Goal: Information Seeking & Learning: Learn about a topic

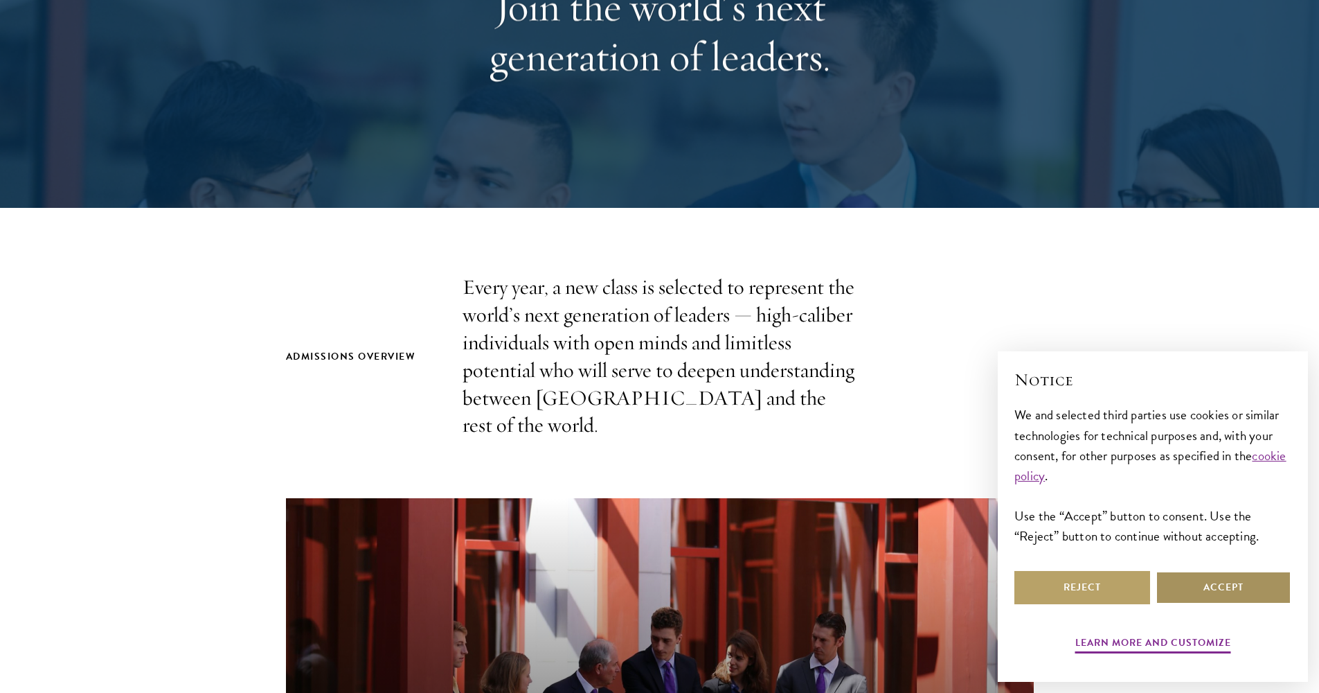
click at [1170, 588] on button "Accept" at bounding box center [1224, 587] width 136 height 33
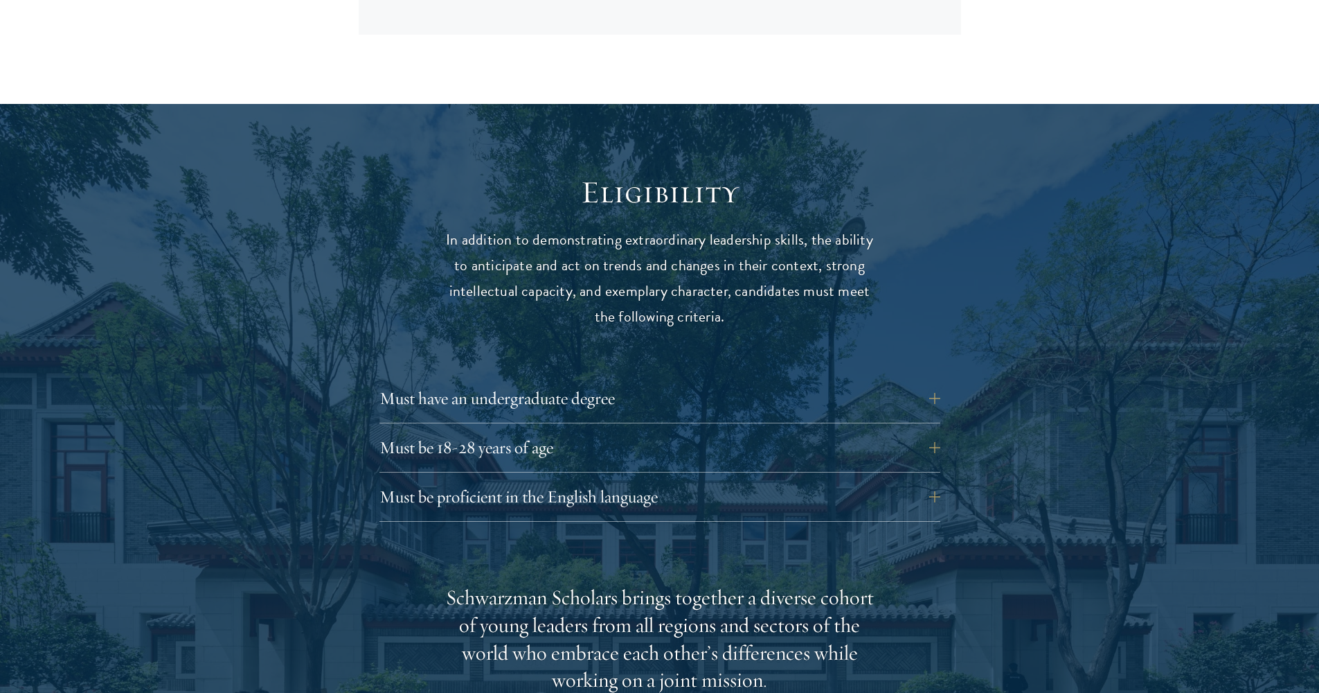
scroll to position [1704, 0]
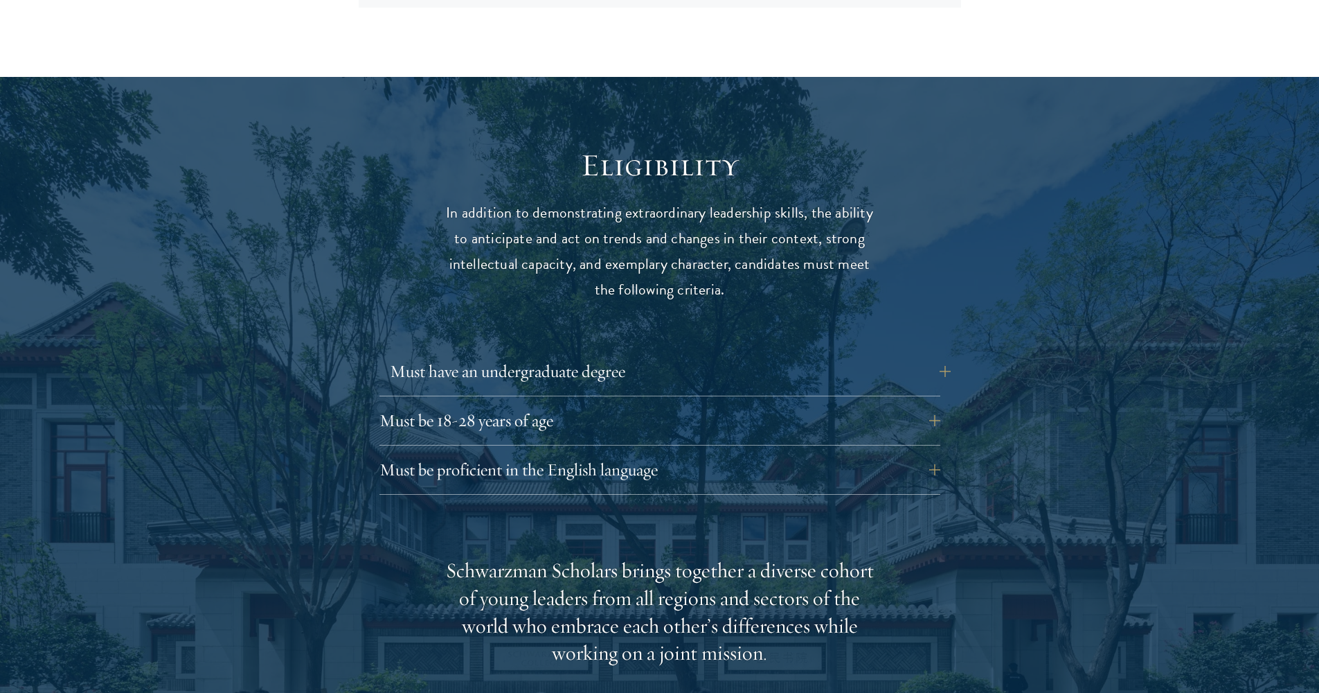
click at [658, 355] on button "Must have an undergraduate degree" at bounding box center [670, 371] width 561 height 33
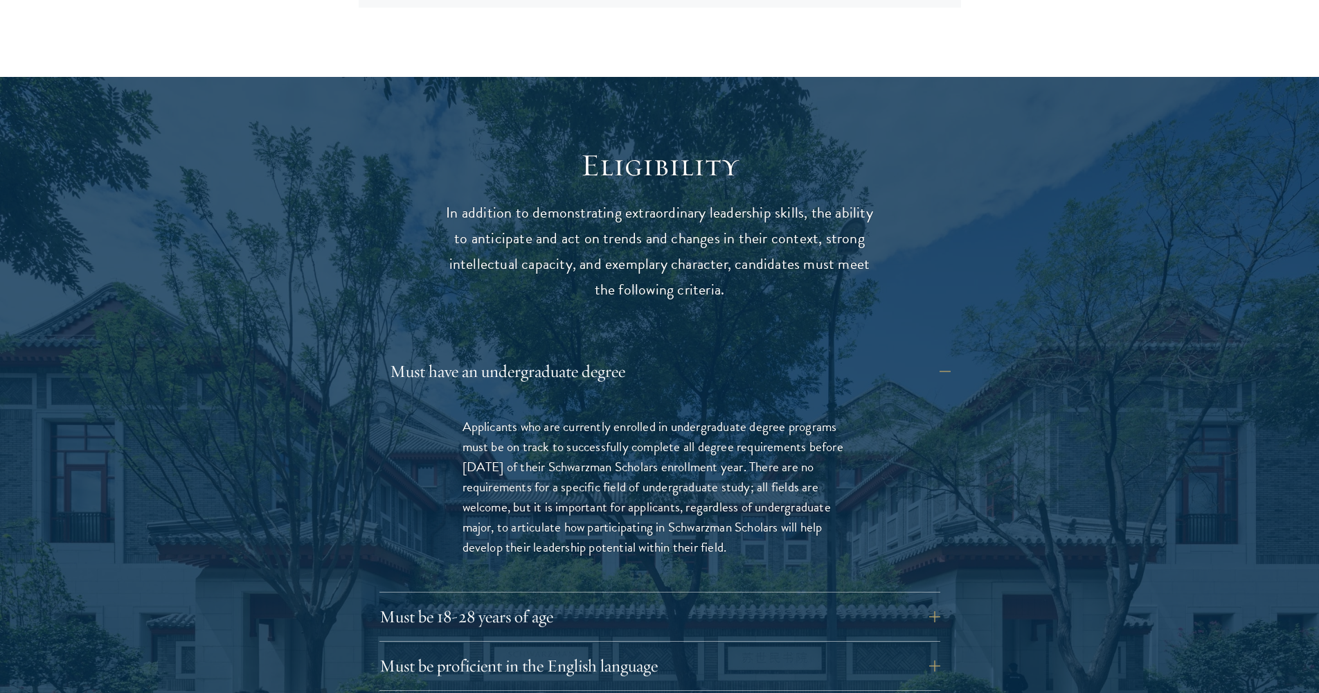
click at [658, 355] on button "Must have an undergraduate degree" at bounding box center [670, 371] width 561 height 33
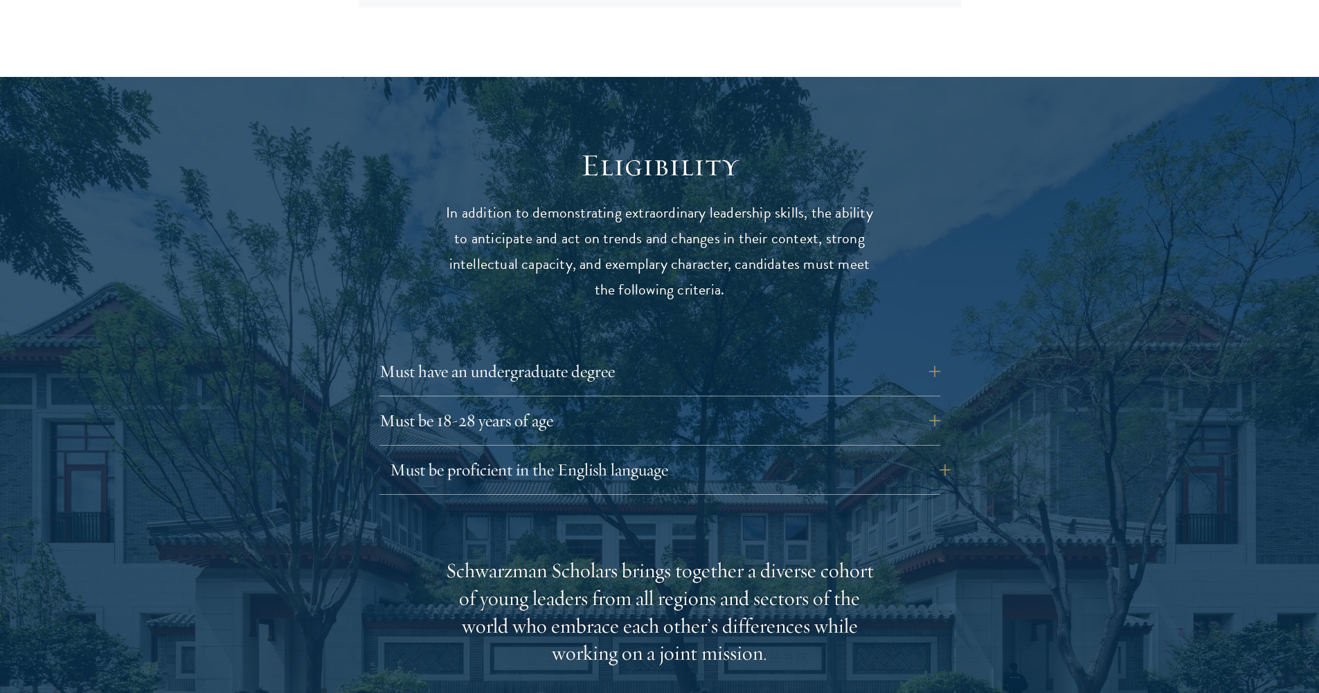
click at [675, 453] on button "Must be proficient in the English language" at bounding box center [670, 469] width 561 height 33
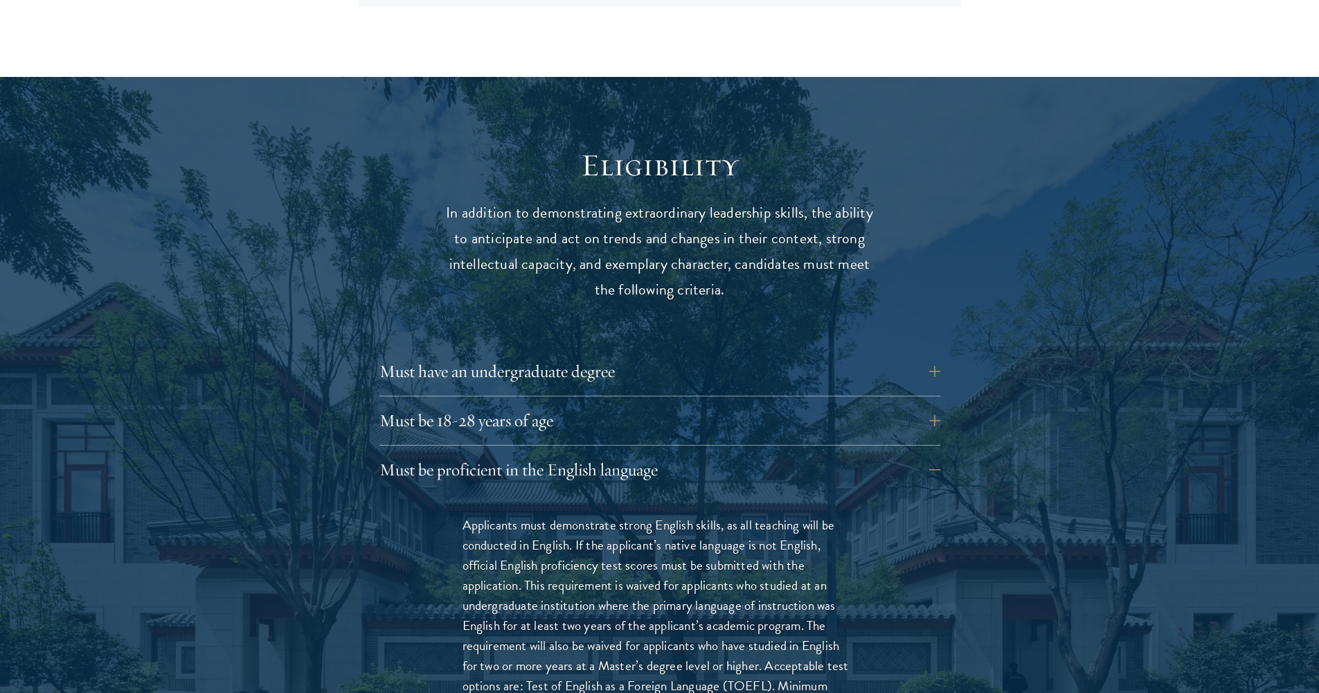
drag, startPoint x: 675, startPoint y: 436, endPoint x: 1057, endPoint y: 459, distance: 382.3
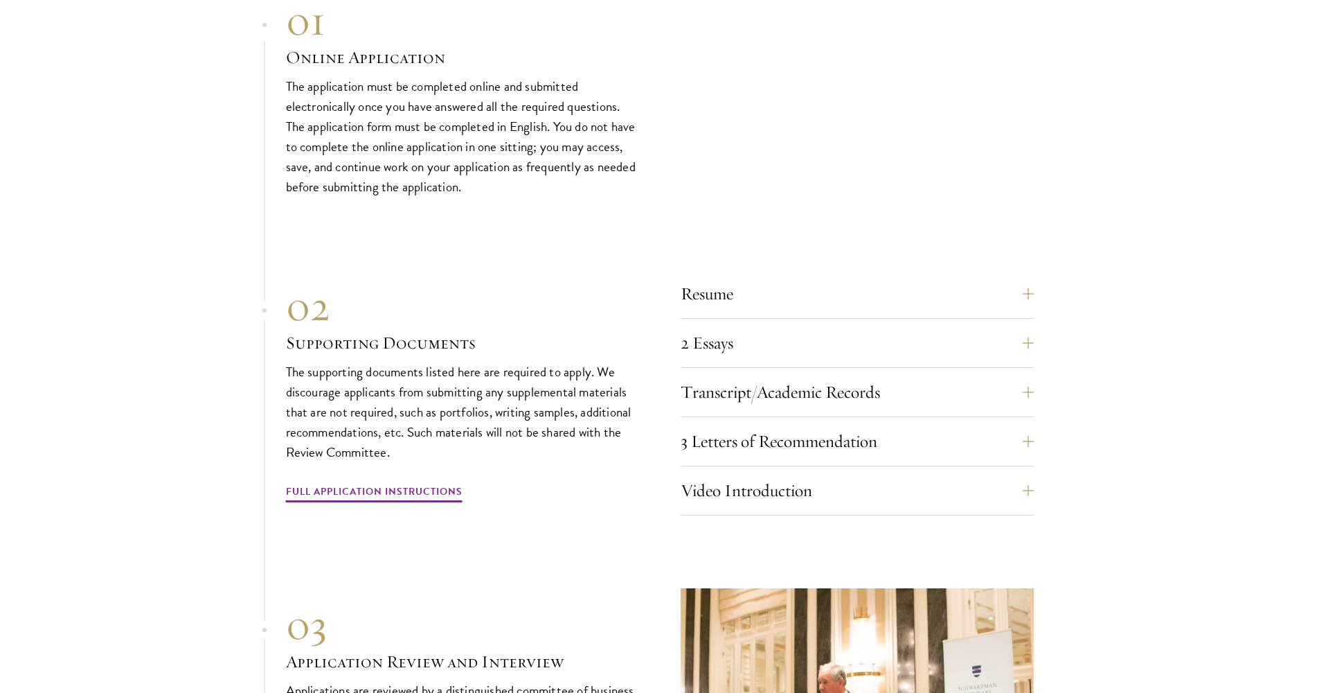
scroll to position [4939, 0]
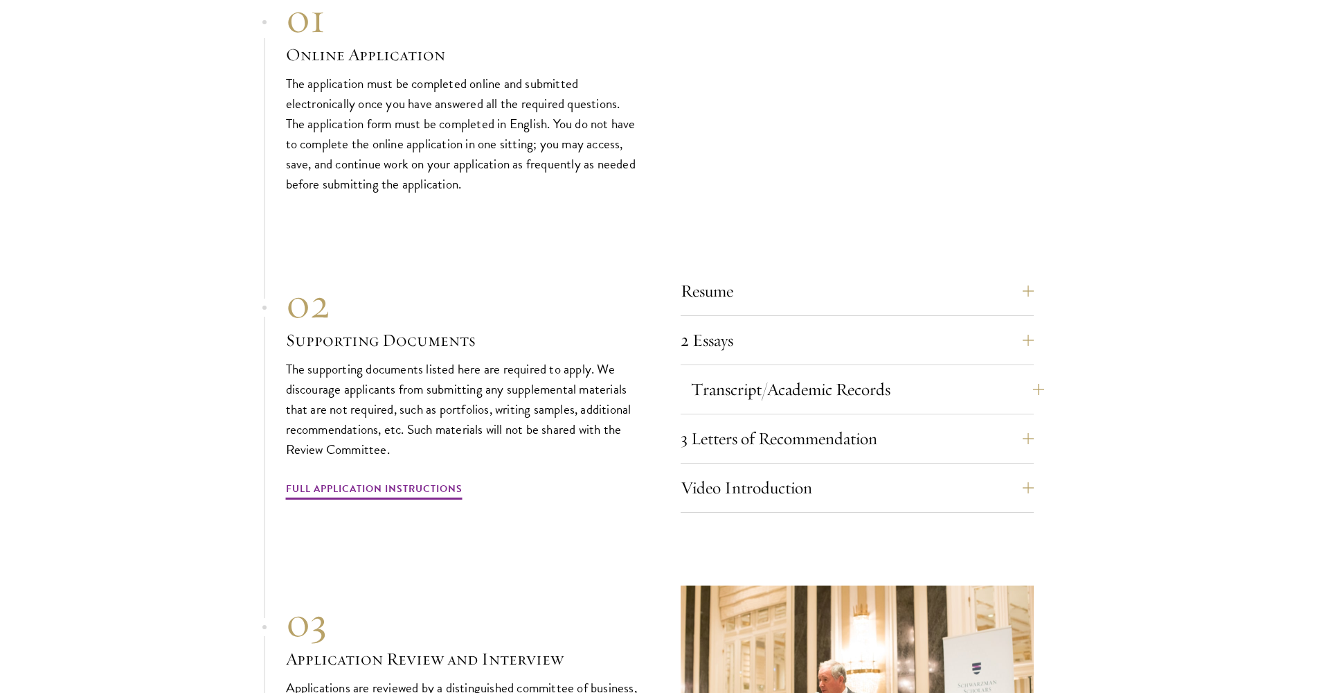
click at [1022, 373] on button "Transcript/Academic Records" at bounding box center [867, 389] width 353 height 33
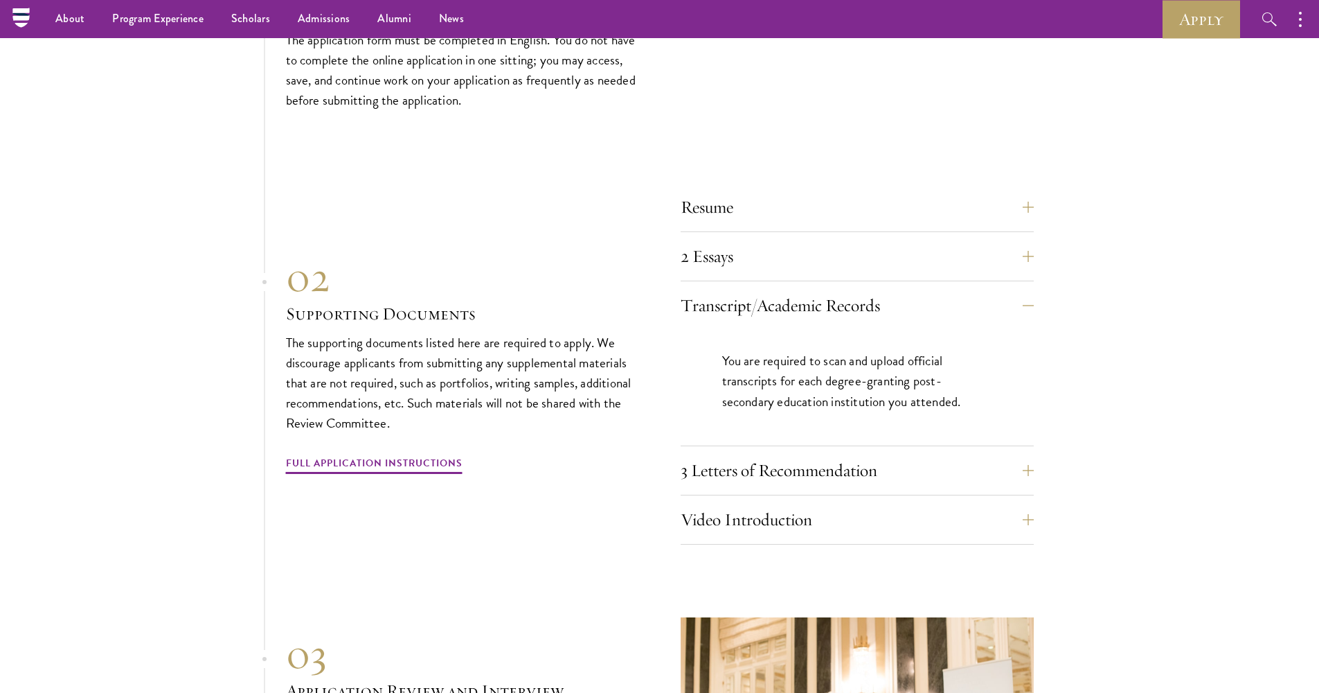
scroll to position [4656, 0]
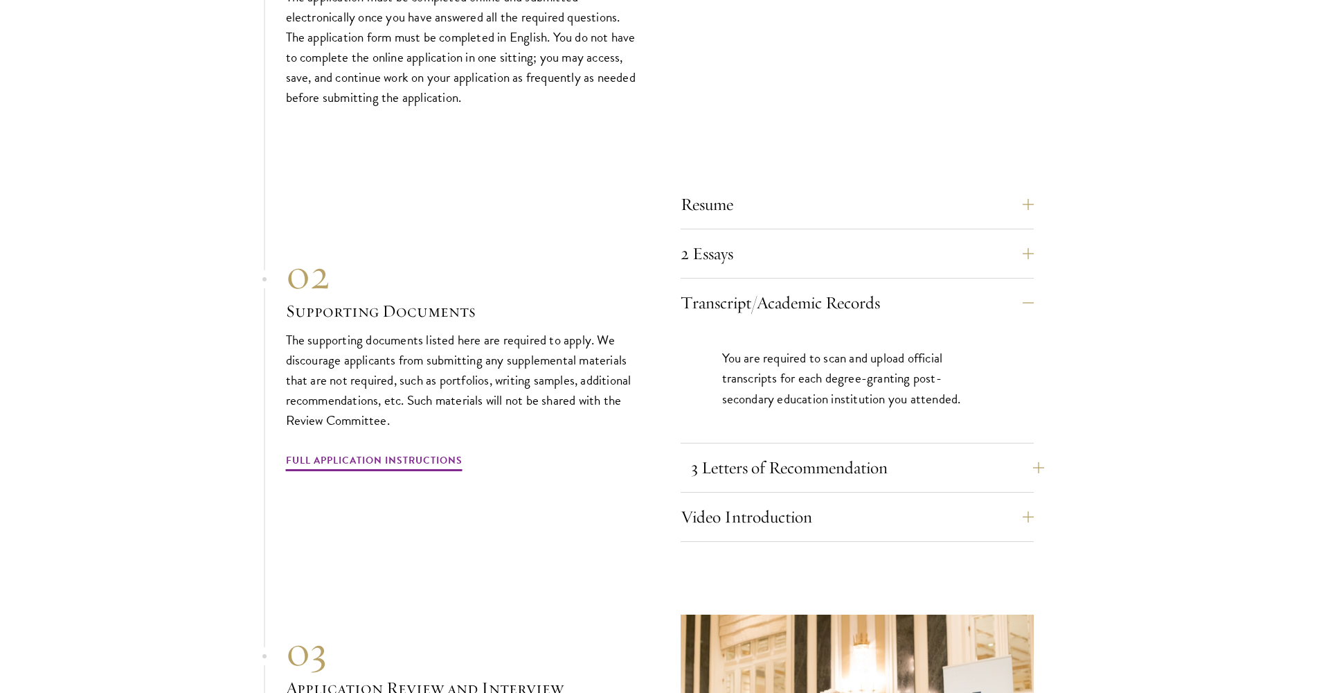
click at [1025, 451] on button "3 Letters of Recommendation" at bounding box center [867, 467] width 353 height 33
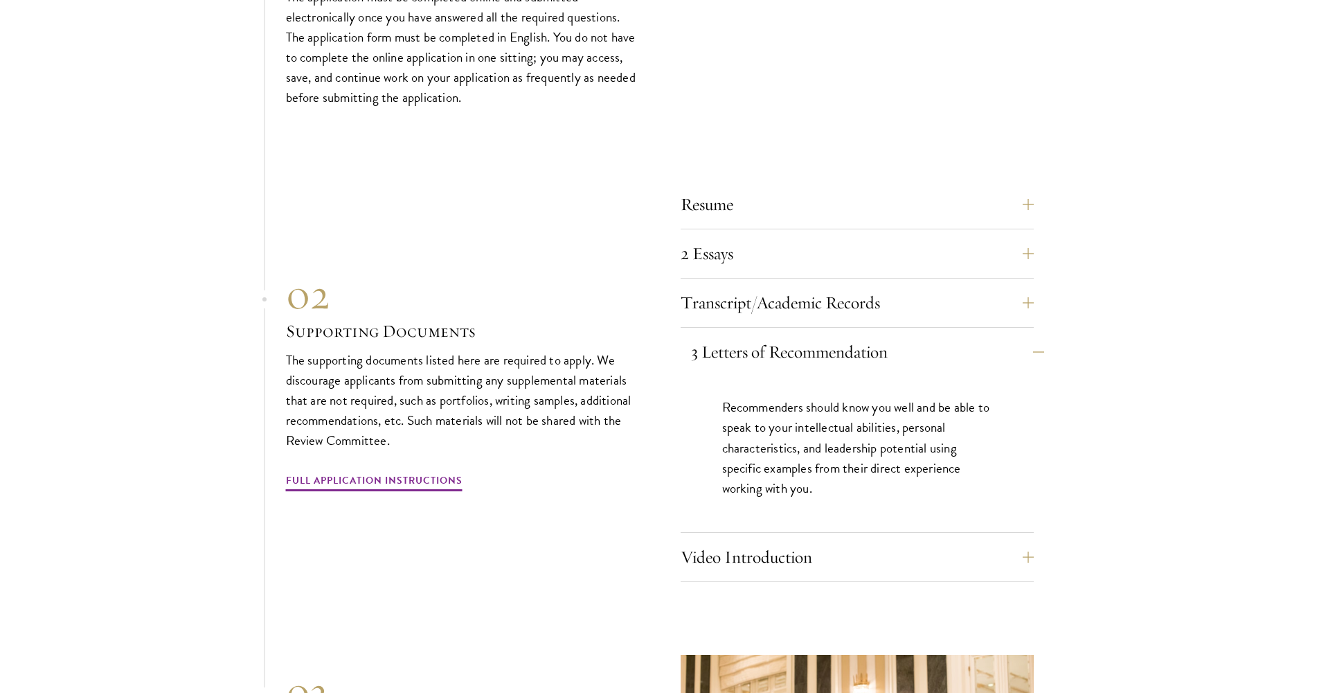
click at [1022, 335] on button "3 Letters of Recommendation" at bounding box center [867, 351] width 353 height 33
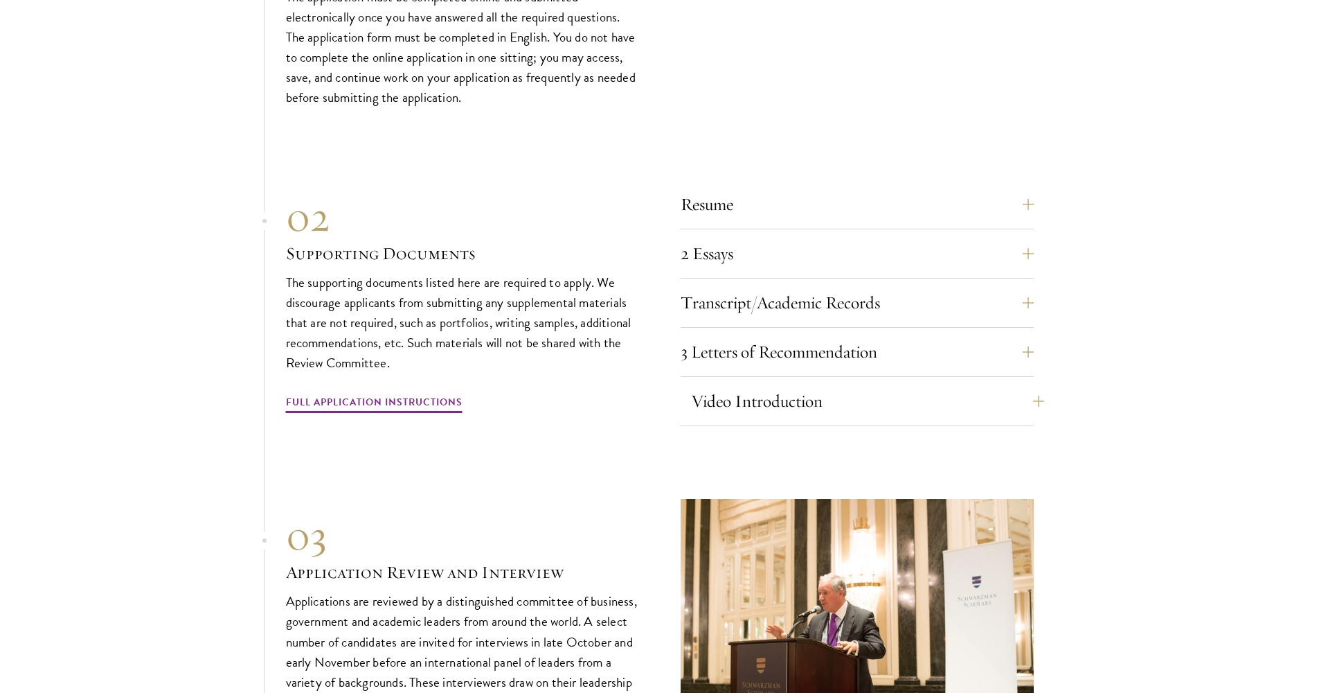
click at [1033, 384] on button "Video Introduction" at bounding box center [867, 400] width 353 height 33
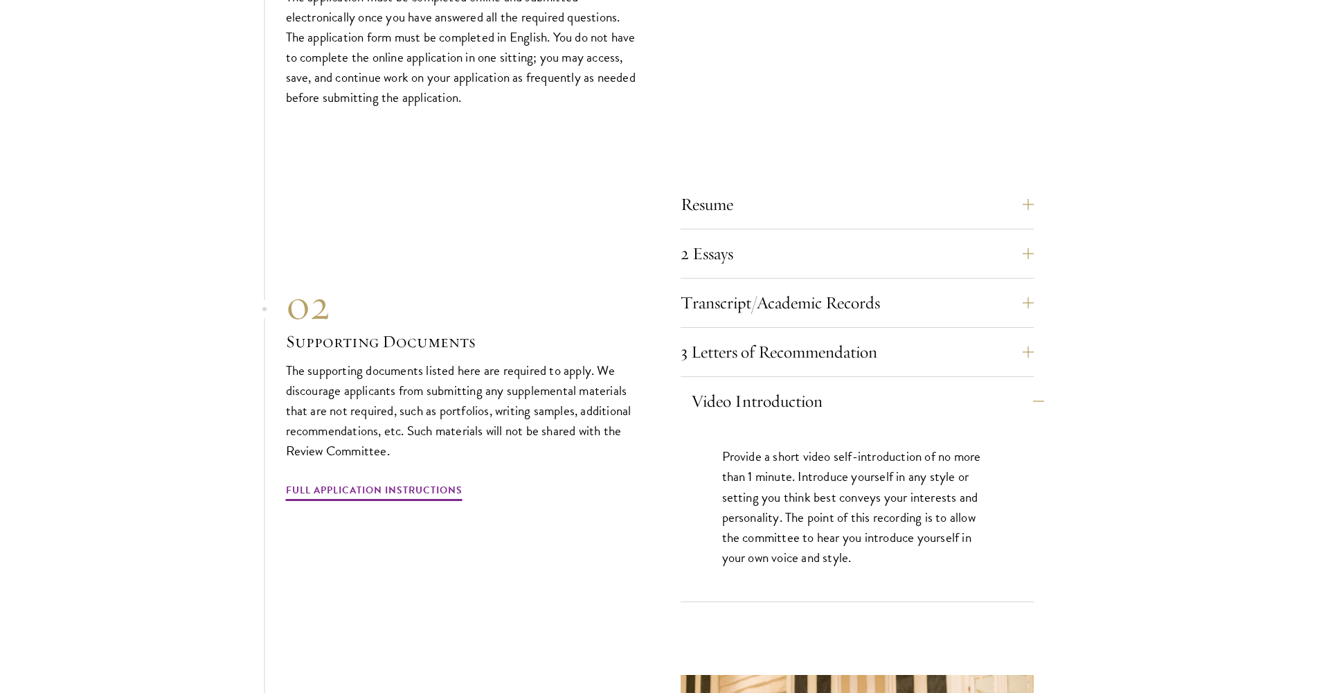
click at [1033, 384] on button "Video Introduction" at bounding box center [867, 400] width 353 height 33
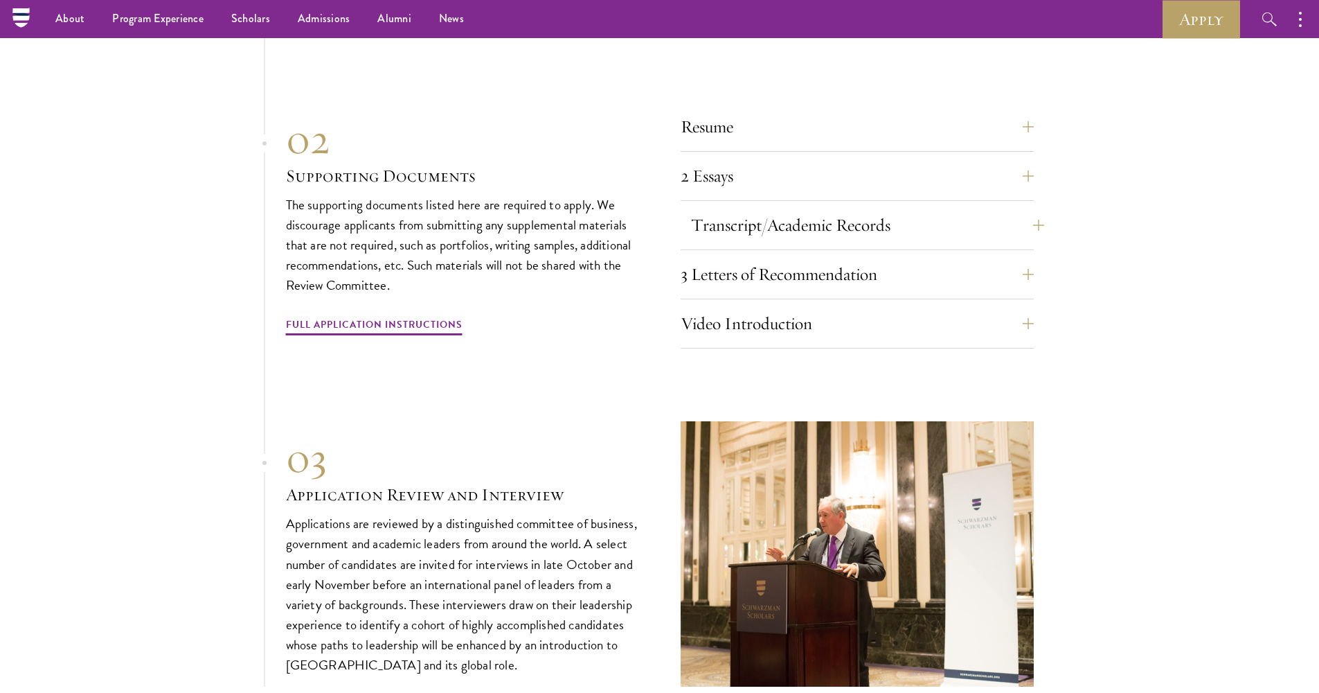
scroll to position [4707, 0]
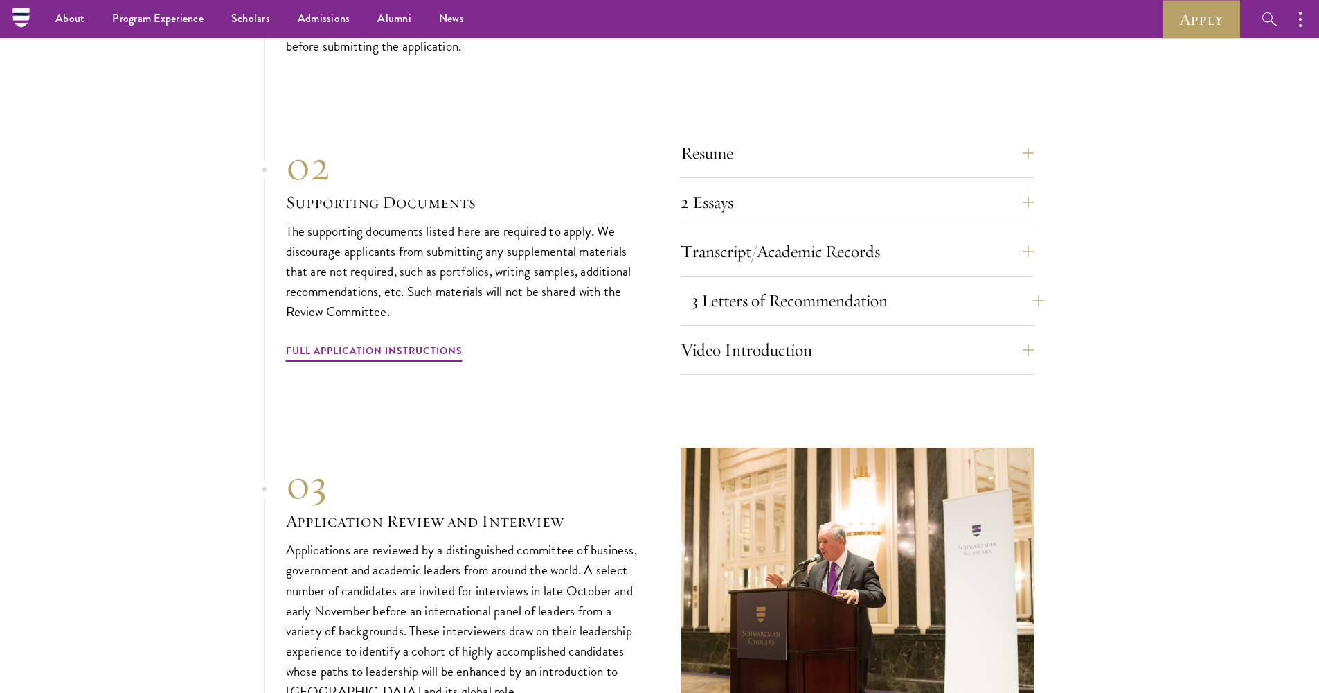
click at [1008, 284] on button "3 Letters of Recommendation" at bounding box center [867, 300] width 353 height 33
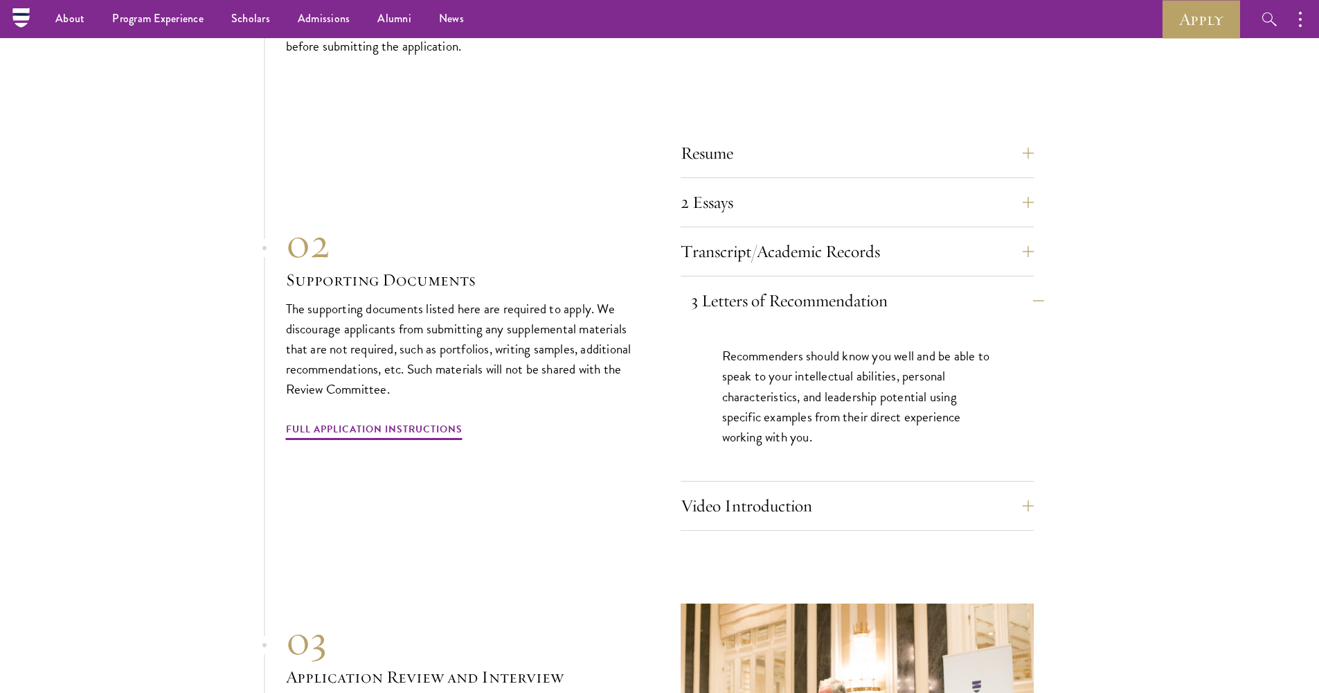
click at [1030, 284] on button "3 Letters of Recommendation" at bounding box center [867, 300] width 353 height 33
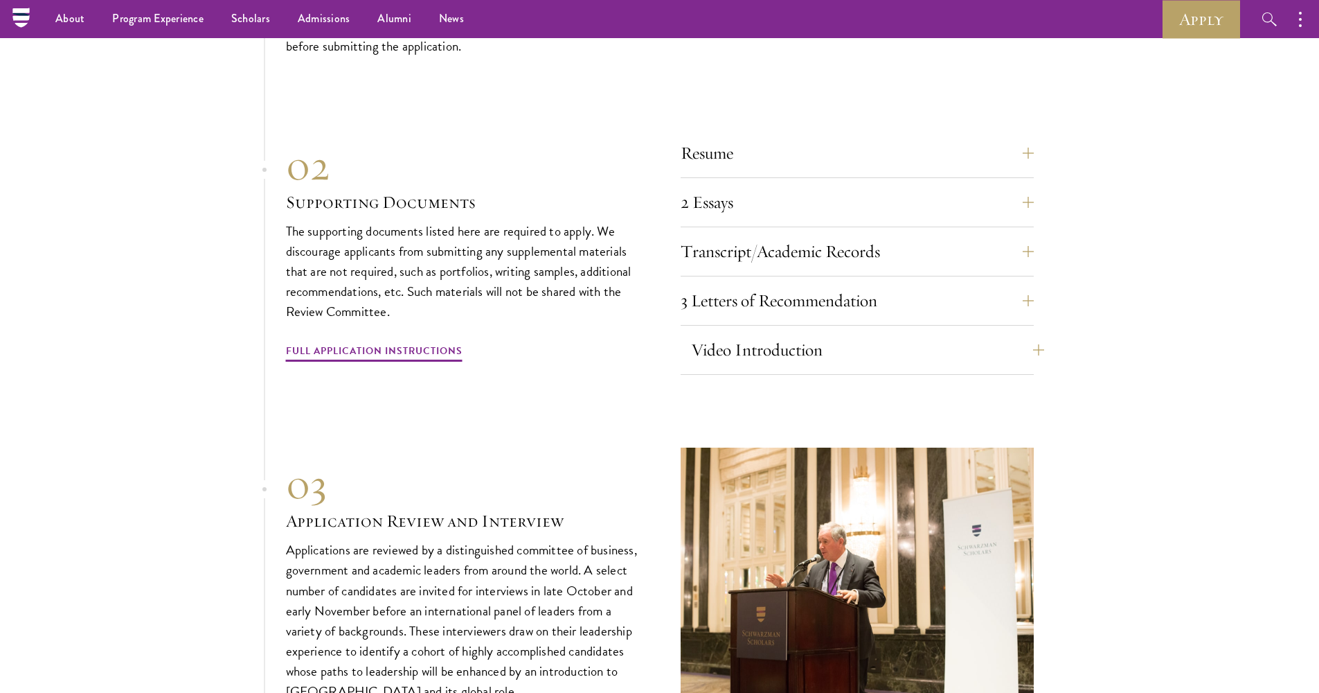
click at [1029, 333] on button "Video Introduction" at bounding box center [867, 349] width 353 height 33
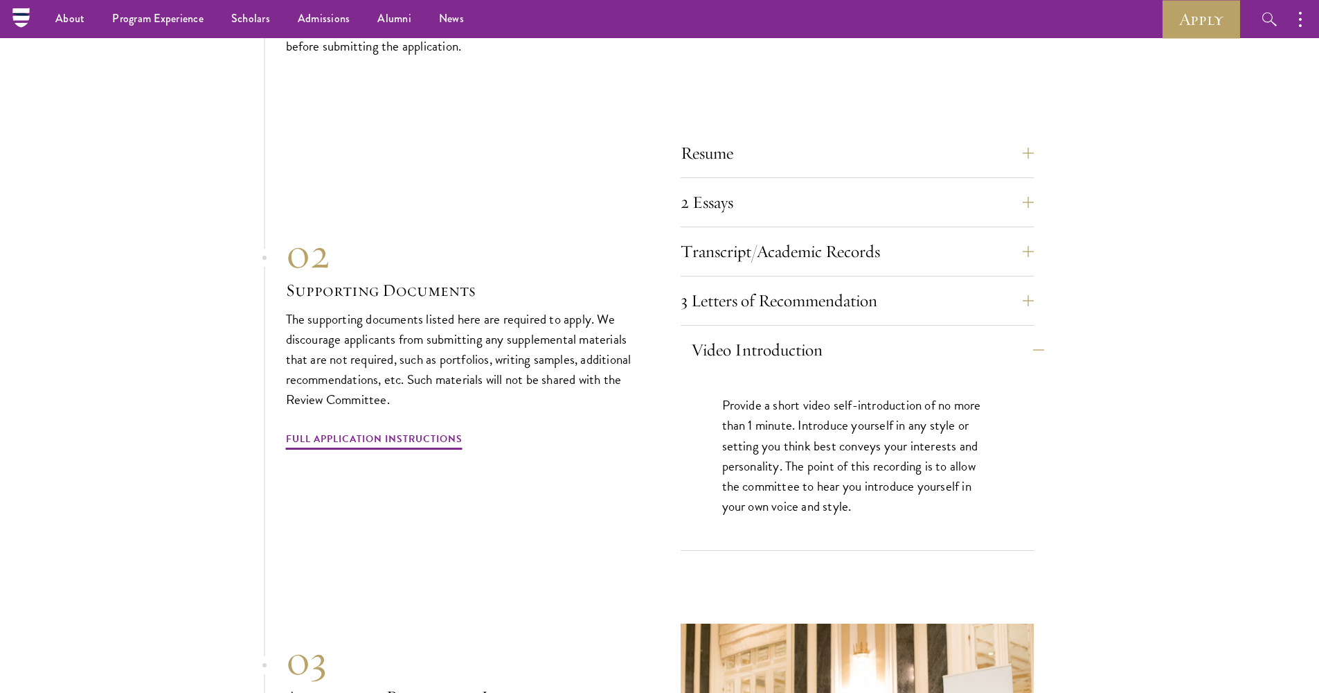
click at [1029, 333] on button "Video Introduction" at bounding box center [867, 349] width 353 height 33
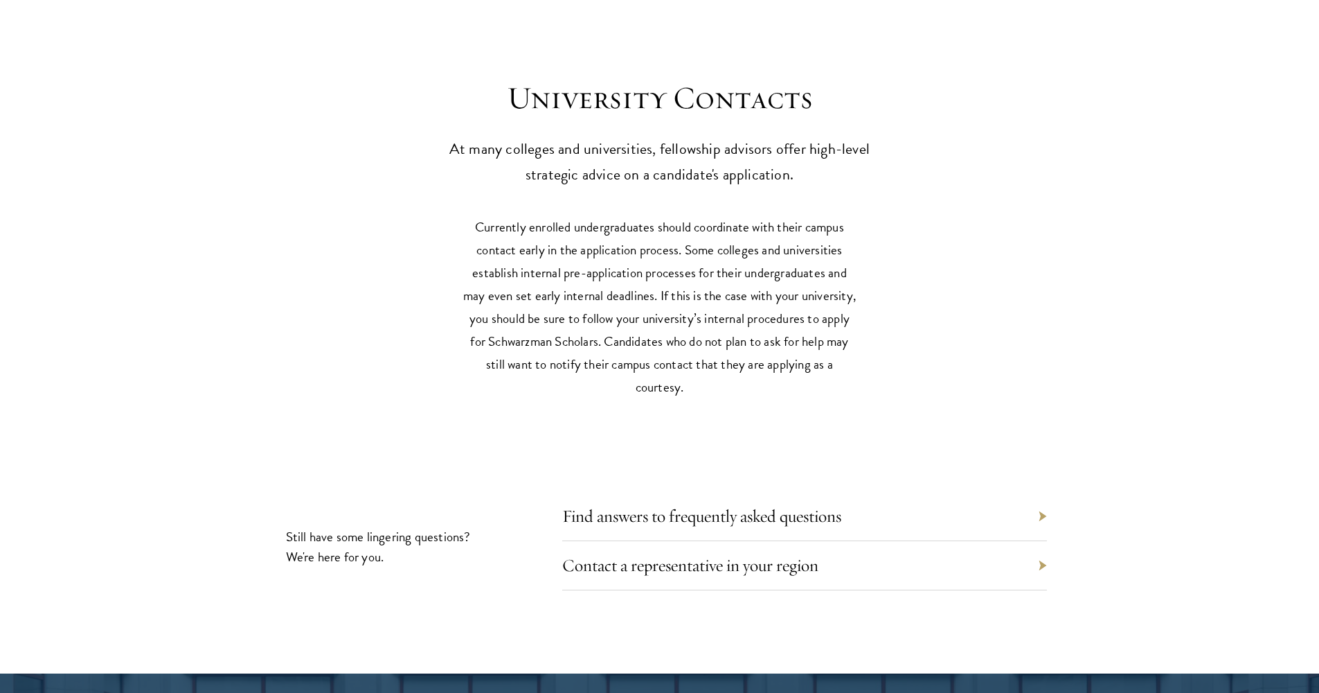
scroll to position [6537, 0]
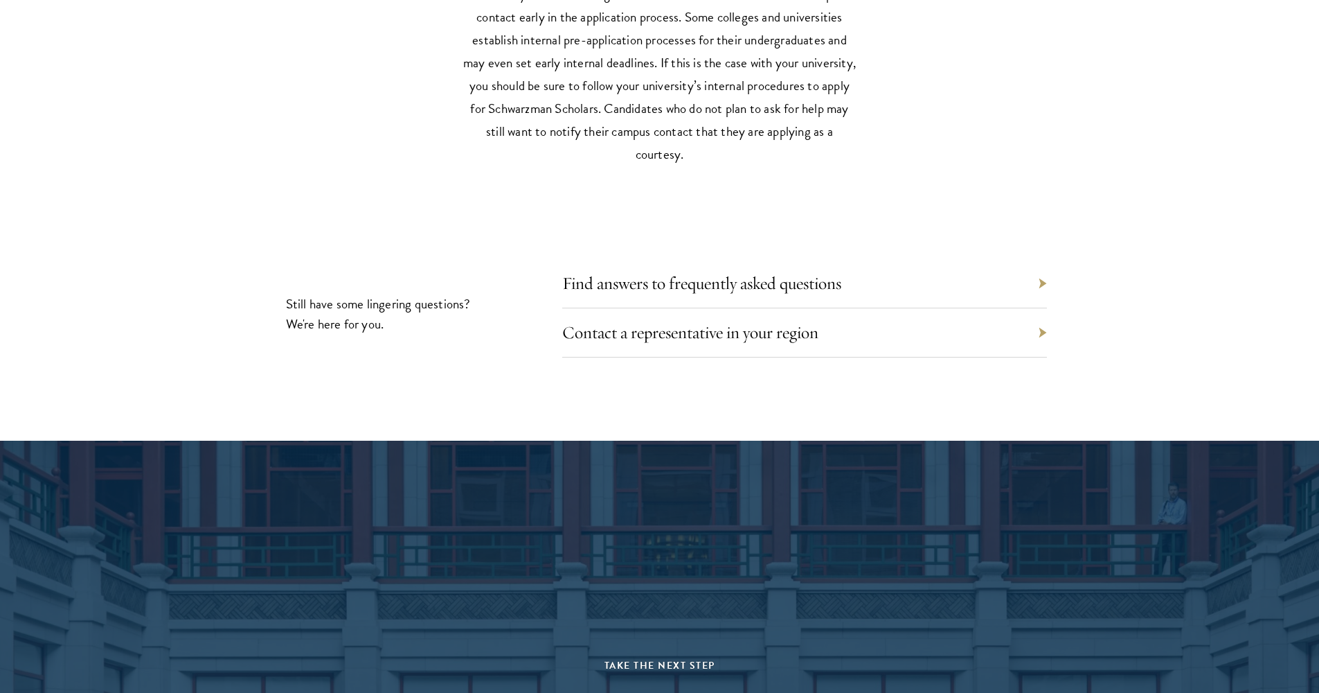
click at [1040, 259] on div "Find answers to frequently asked questions" at bounding box center [804, 283] width 485 height 49
click at [1041, 259] on div "Find answers to frequently asked questions" at bounding box center [804, 283] width 485 height 49
click at [948, 259] on div "Find answers to frequently asked questions" at bounding box center [804, 283] width 485 height 49
click at [781, 272] on link "Find answers to frequently asked questions" at bounding box center [712, 282] width 279 height 21
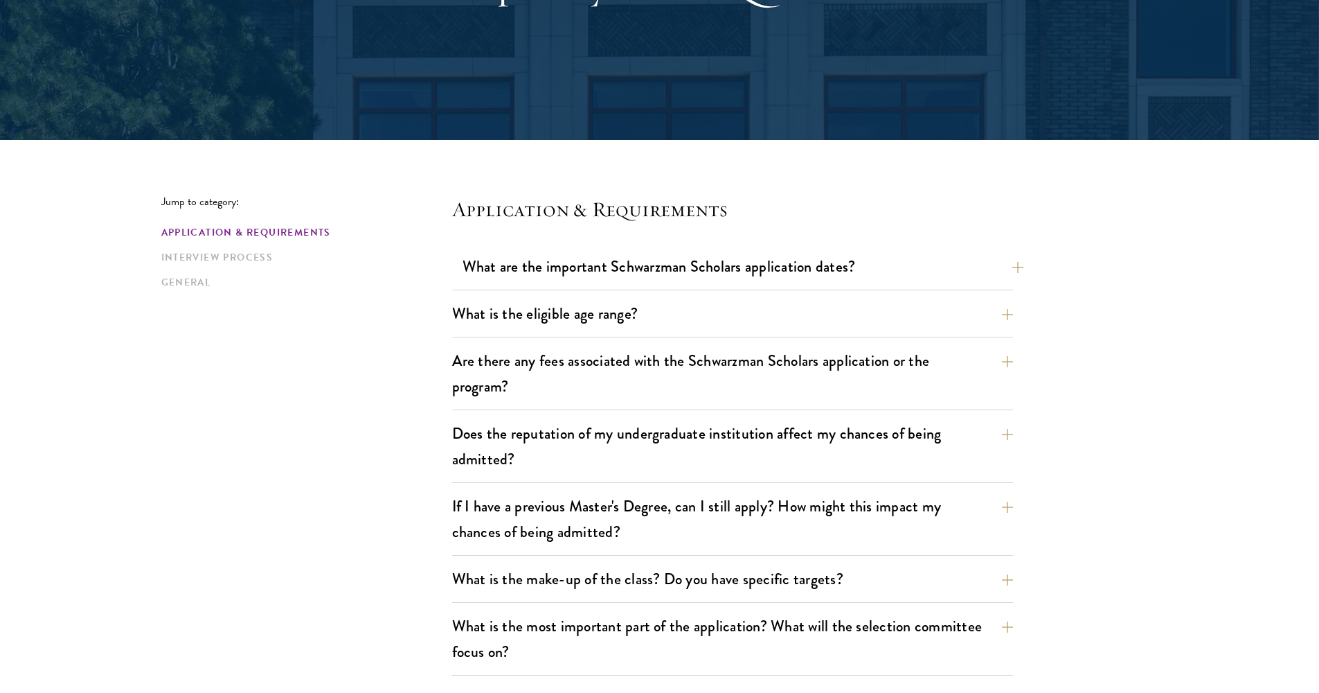
scroll to position [239, 0]
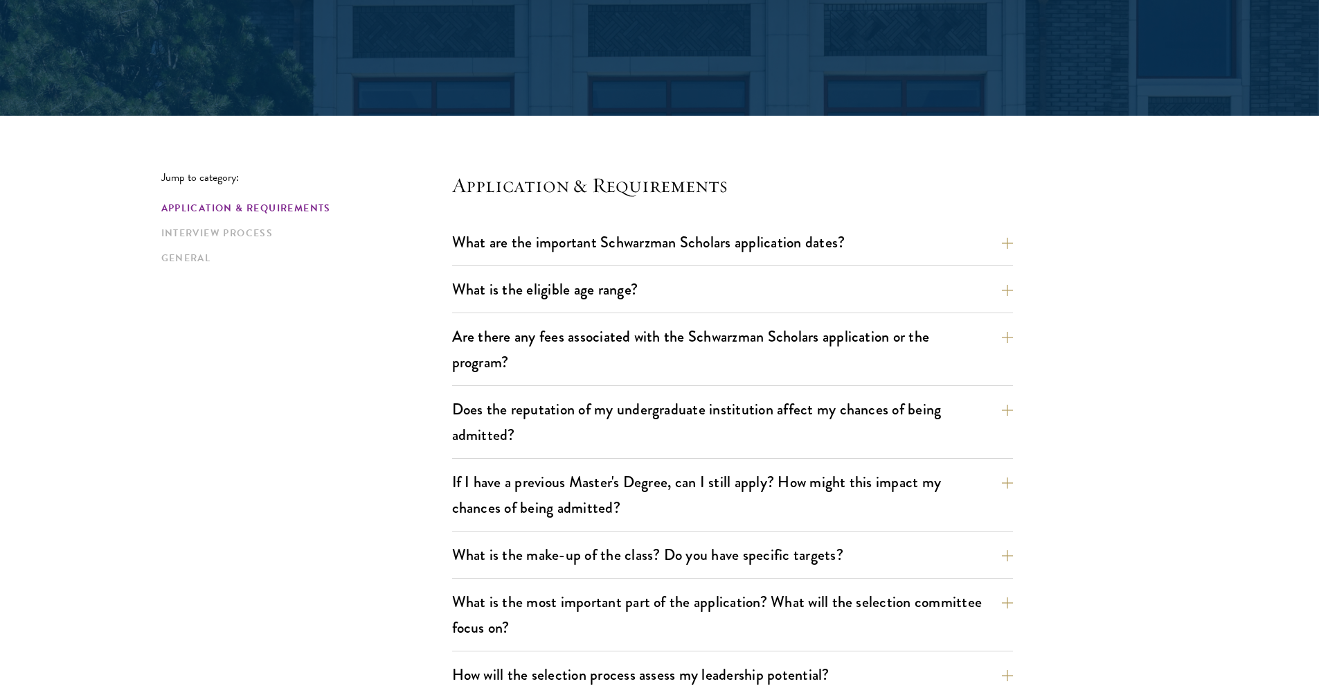
click at [726, 305] on div "What is the eligible age range? Candidates must be at least 18 but not yet 29 y…" at bounding box center [732, 293] width 561 height 39
click at [726, 298] on button "What is the eligible age range?" at bounding box center [743, 289] width 561 height 31
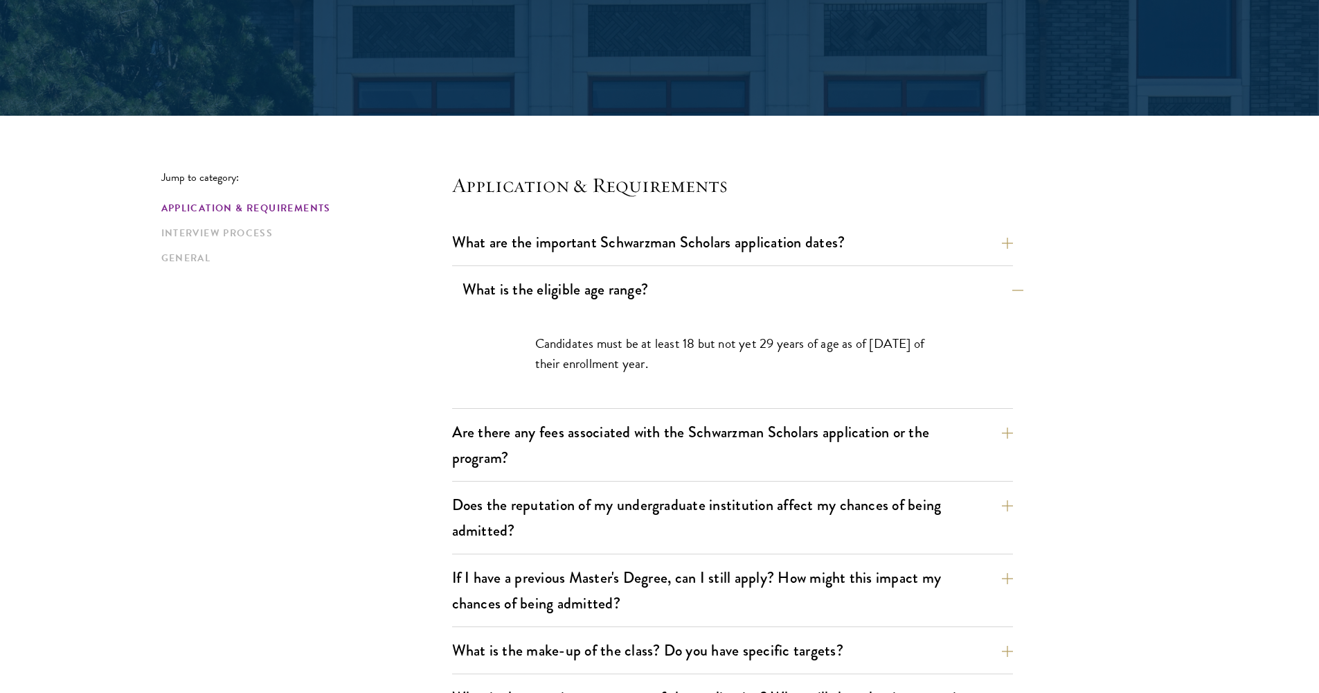
click at [726, 298] on button "What is the eligible age range?" at bounding box center [743, 289] width 561 height 31
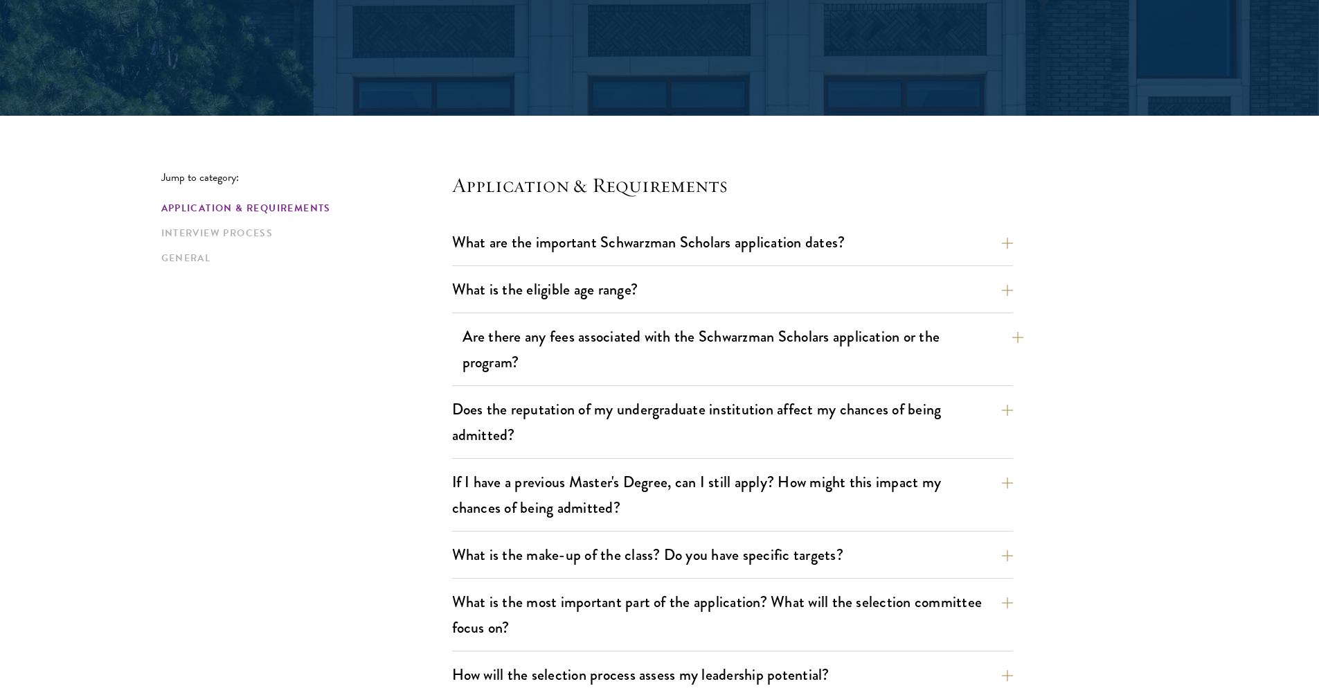
click at [733, 358] on button "Are there any fees associated with the Schwarzman Scholars application or the p…" at bounding box center [743, 349] width 561 height 57
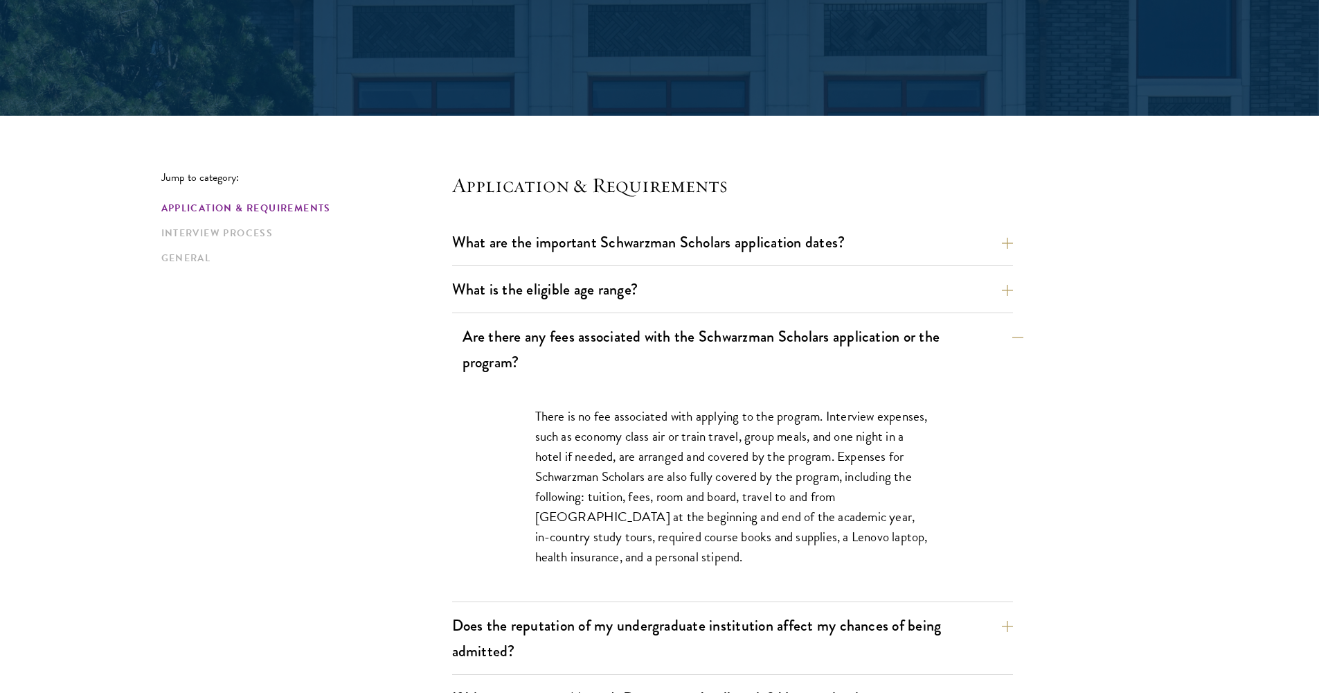
click at [733, 358] on button "Are there any fees associated with the Schwarzman Scholars application or the p…" at bounding box center [743, 349] width 561 height 57
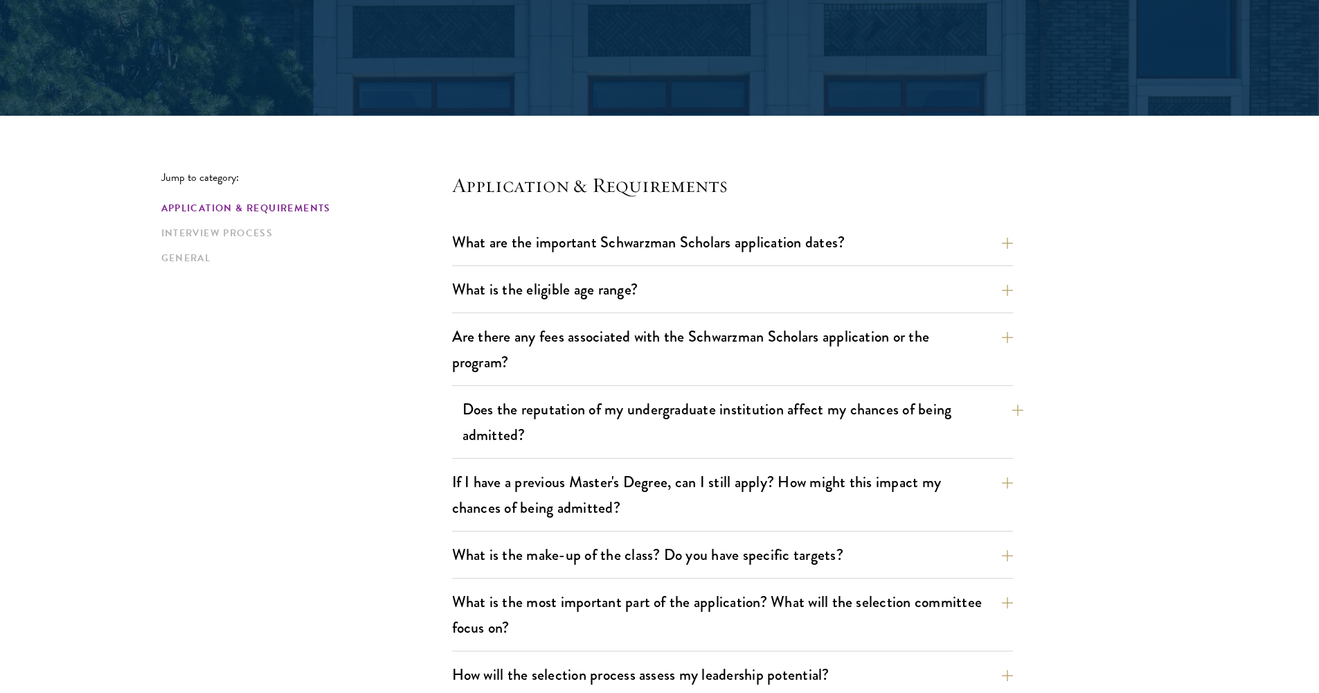
click at [709, 431] on button "Does the reputation of my undergraduate institution affect my chances of being …" at bounding box center [743, 421] width 561 height 57
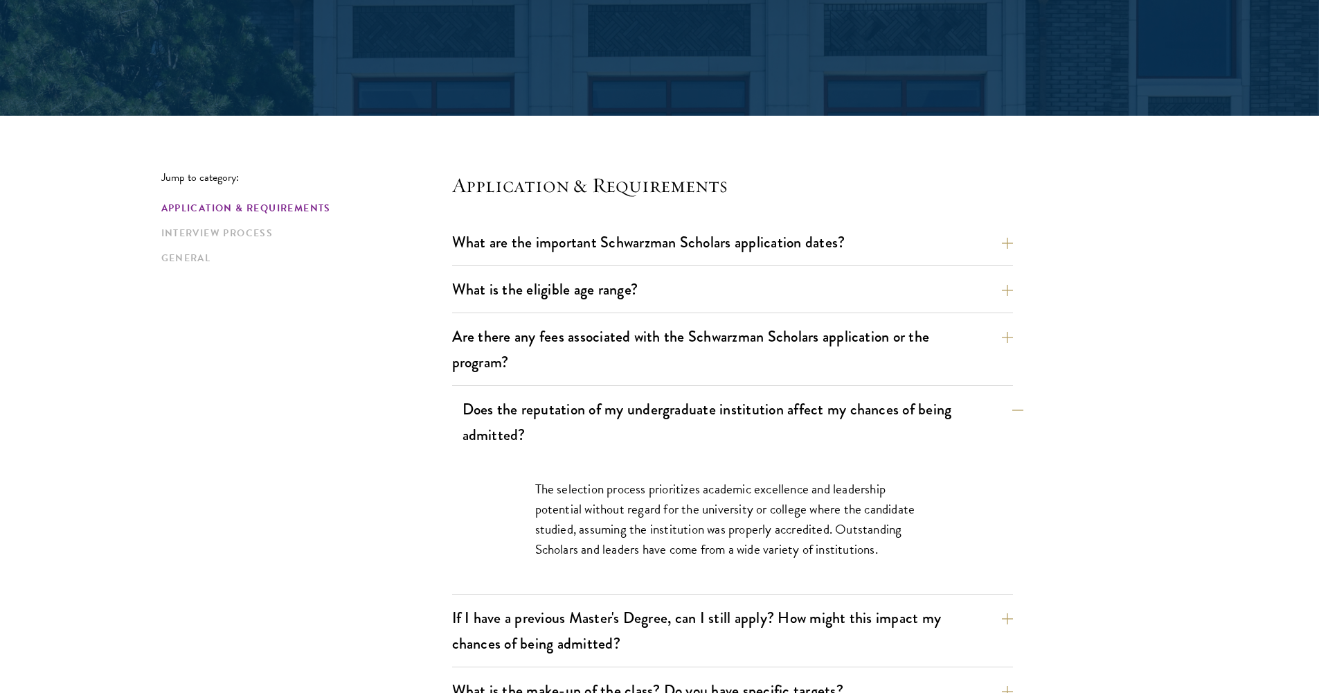
click at [709, 431] on button "Does the reputation of my undergraduate institution affect my chances of being …" at bounding box center [743, 421] width 561 height 57
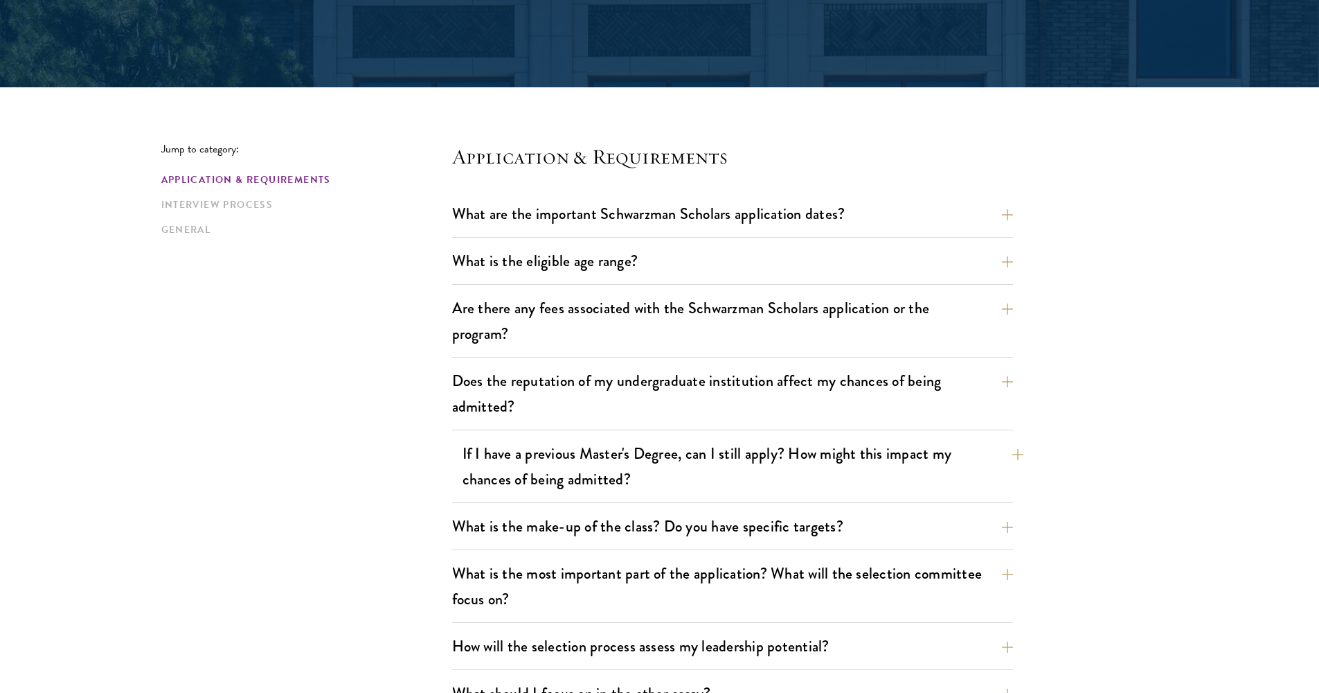
scroll to position [273, 0]
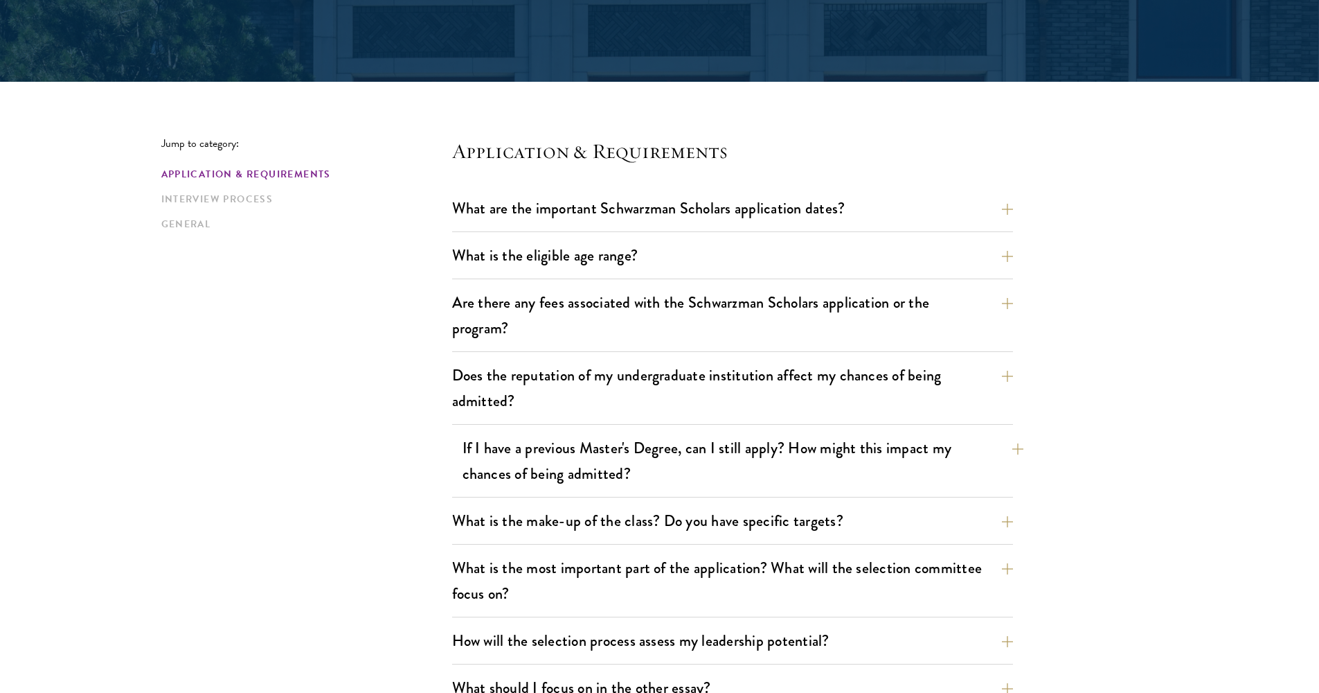
click at [720, 465] on button "If I have a previous Master's Degree, can I still apply? How might this impact …" at bounding box center [743, 460] width 561 height 57
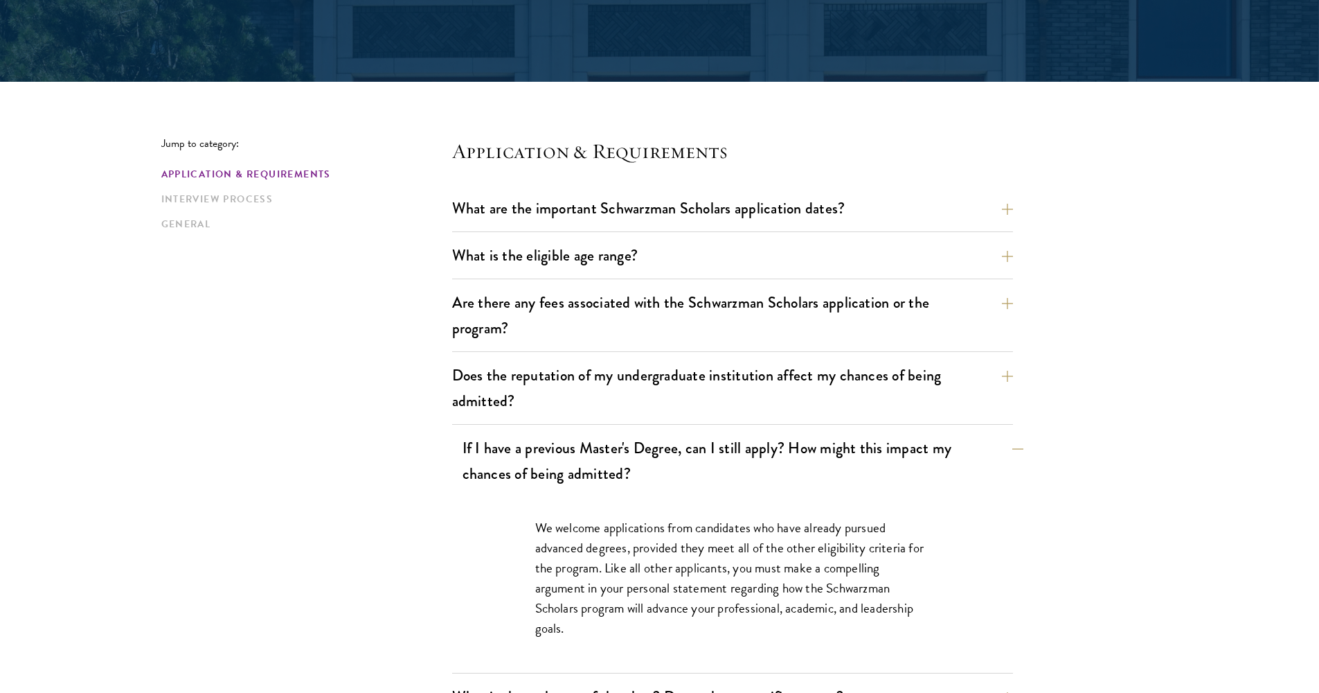
click at [720, 465] on button "If I have a previous Master's Degree, can I still apply? How might this impact …" at bounding box center [743, 460] width 561 height 57
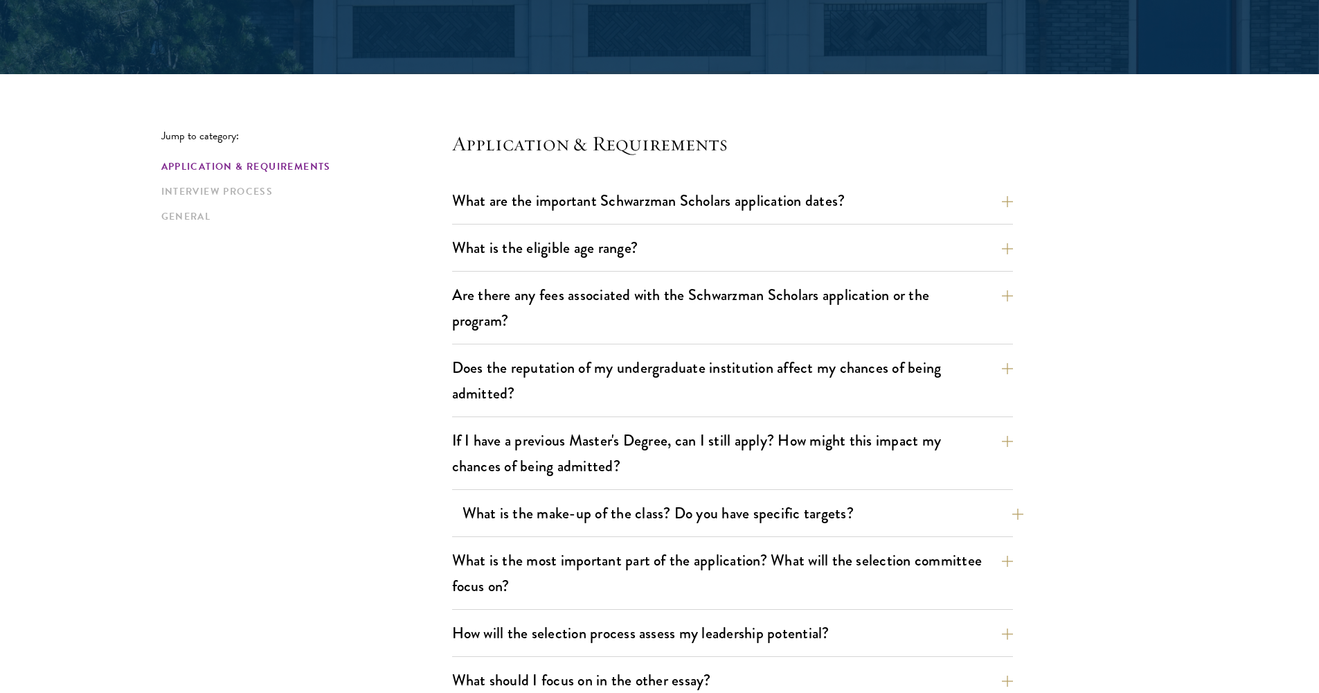
scroll to position [291, 0]
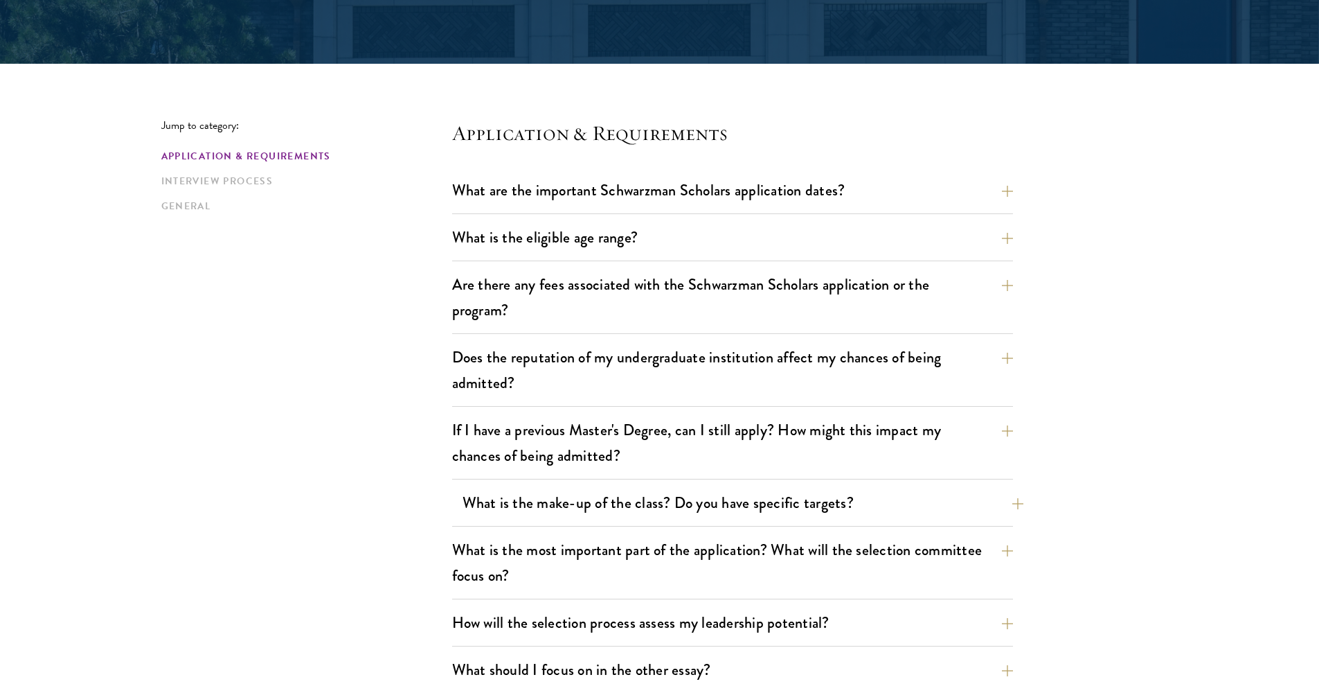
click at [747, 505] on button "What is the make-up of the class? Do you have specific targets?" at bounding box center [743, 502] width 561 height 31
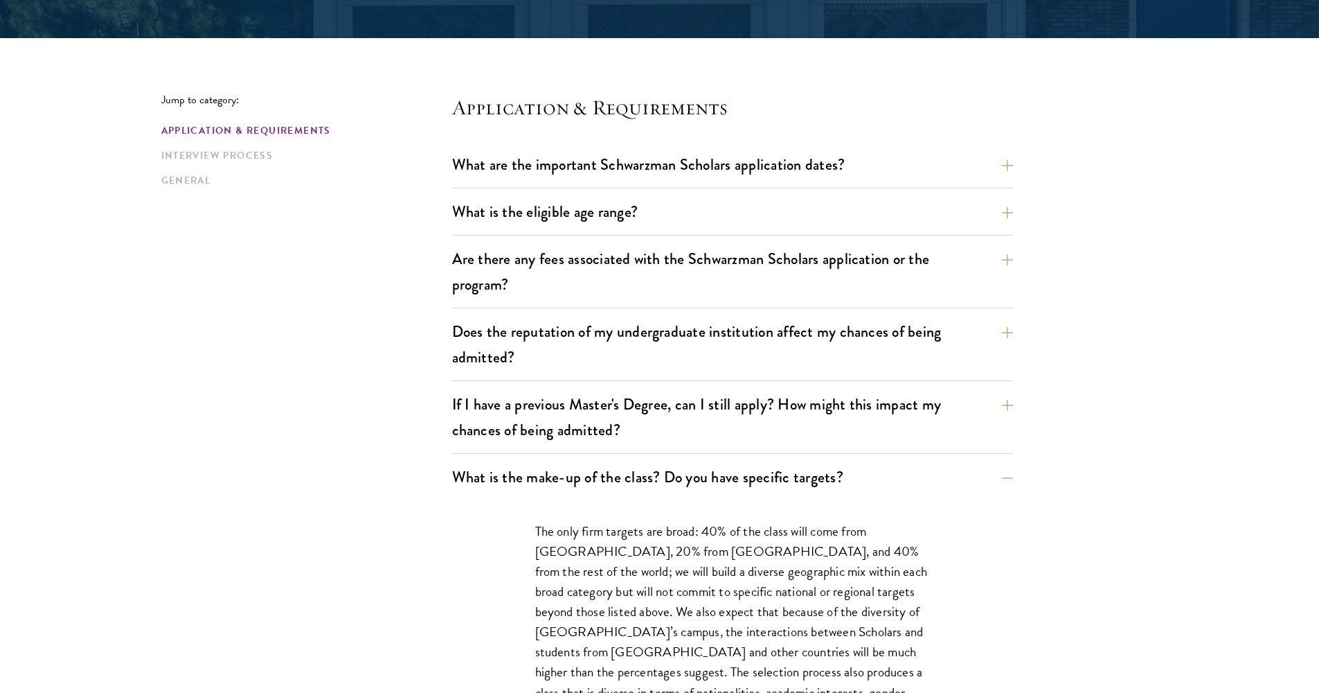
scroll to position [337, 0]
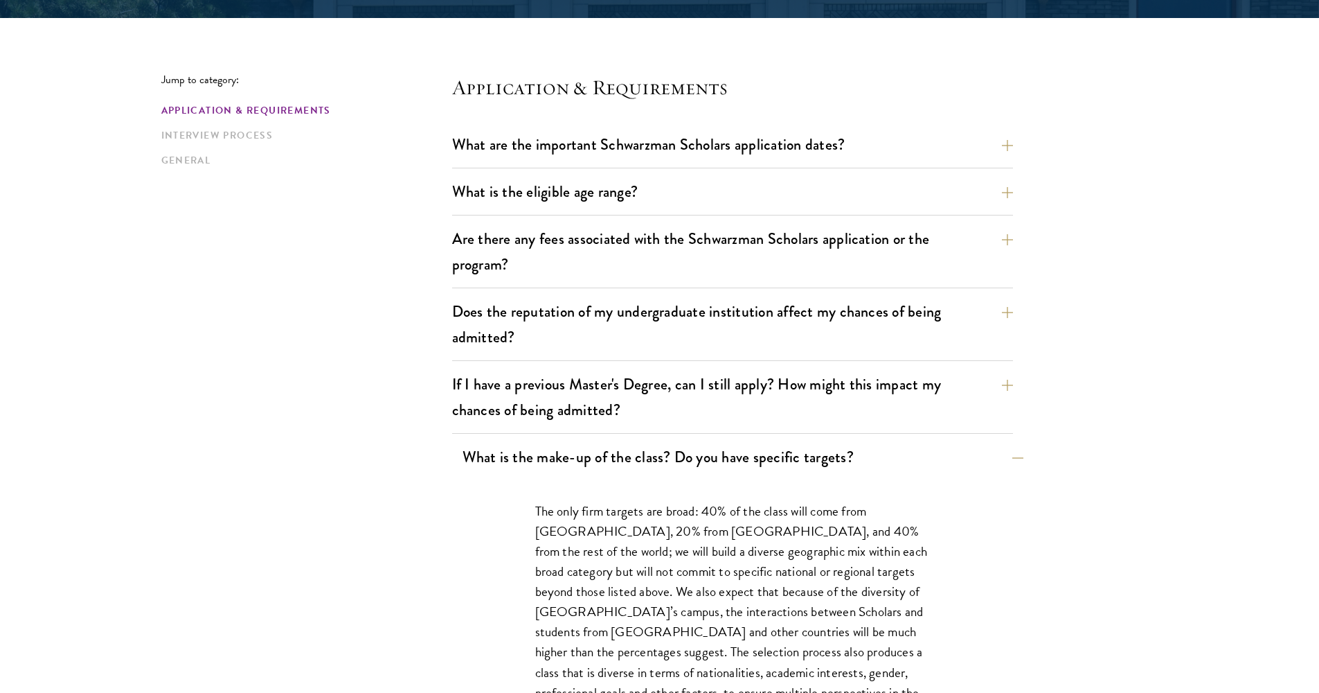
click at [717, 464] on button "What is the make-up of the class? Do you have specific targets?" at bounding box center [743, 456] width 561 height 31
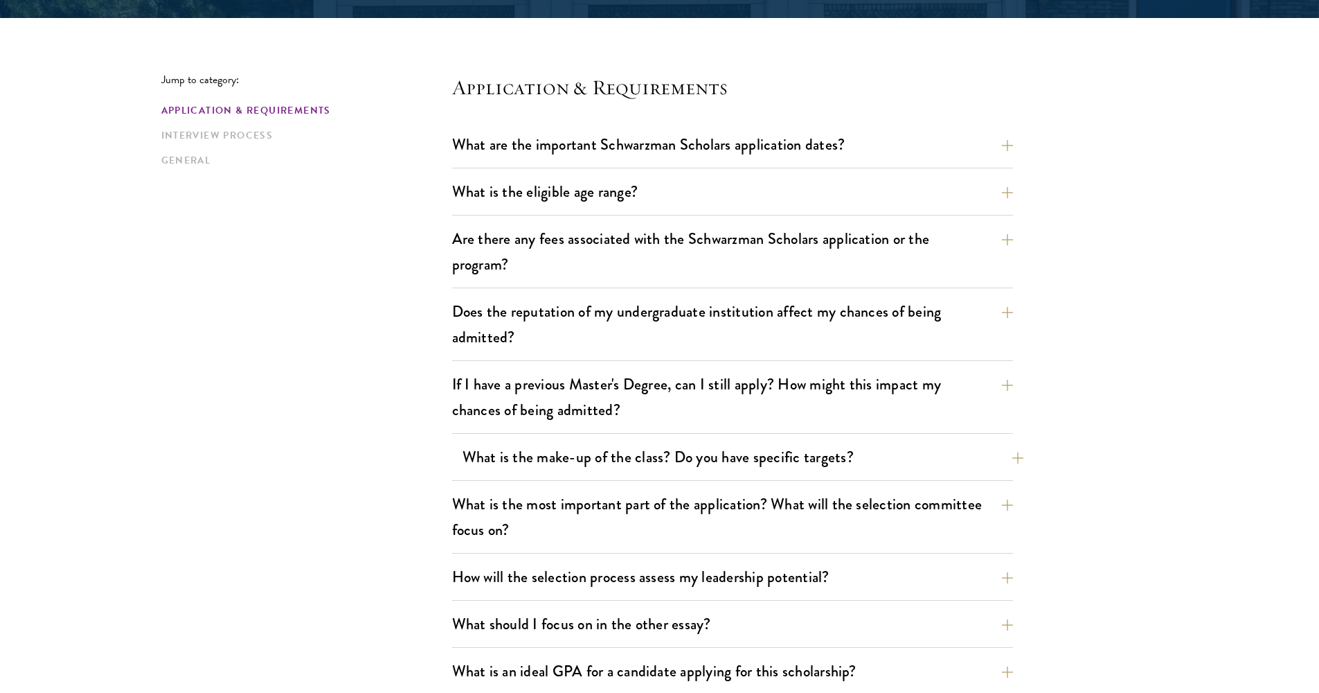
scroll to position [361, 0]
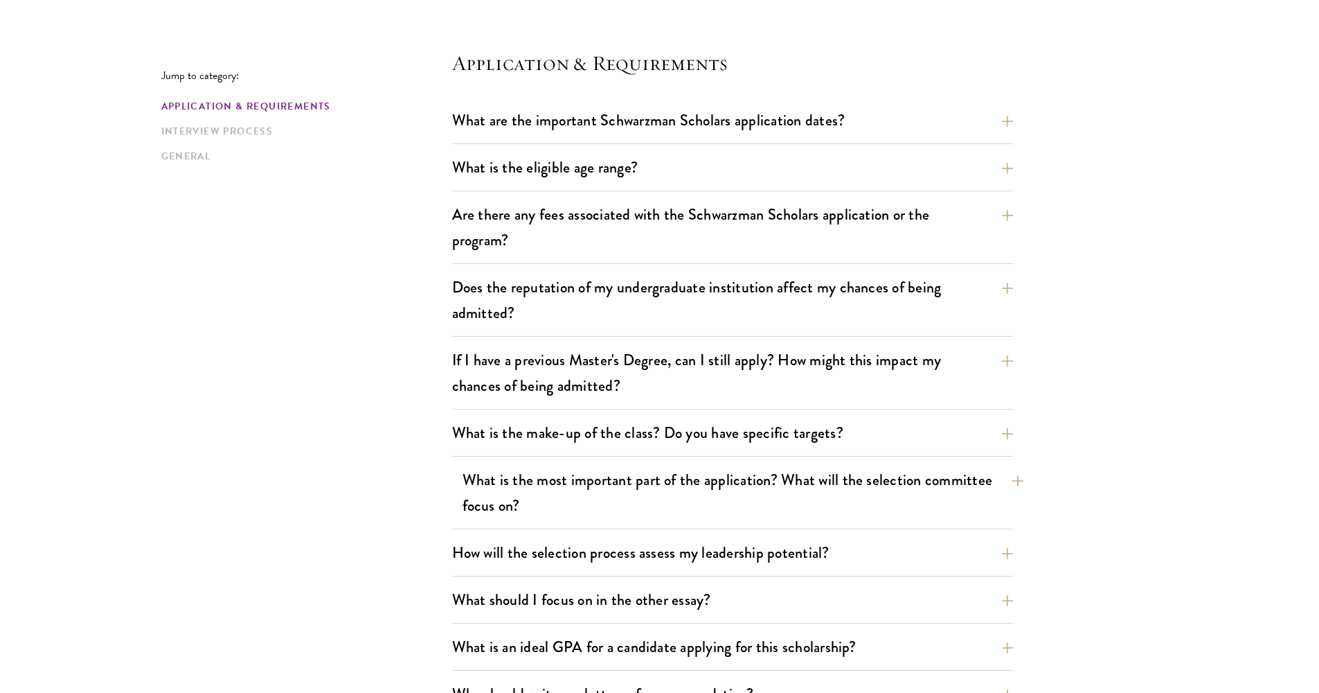
click at [727, 484] on button "What is the most important part of the application? What will the selection com…" at bounding box center [743, 492] width 561 height 57
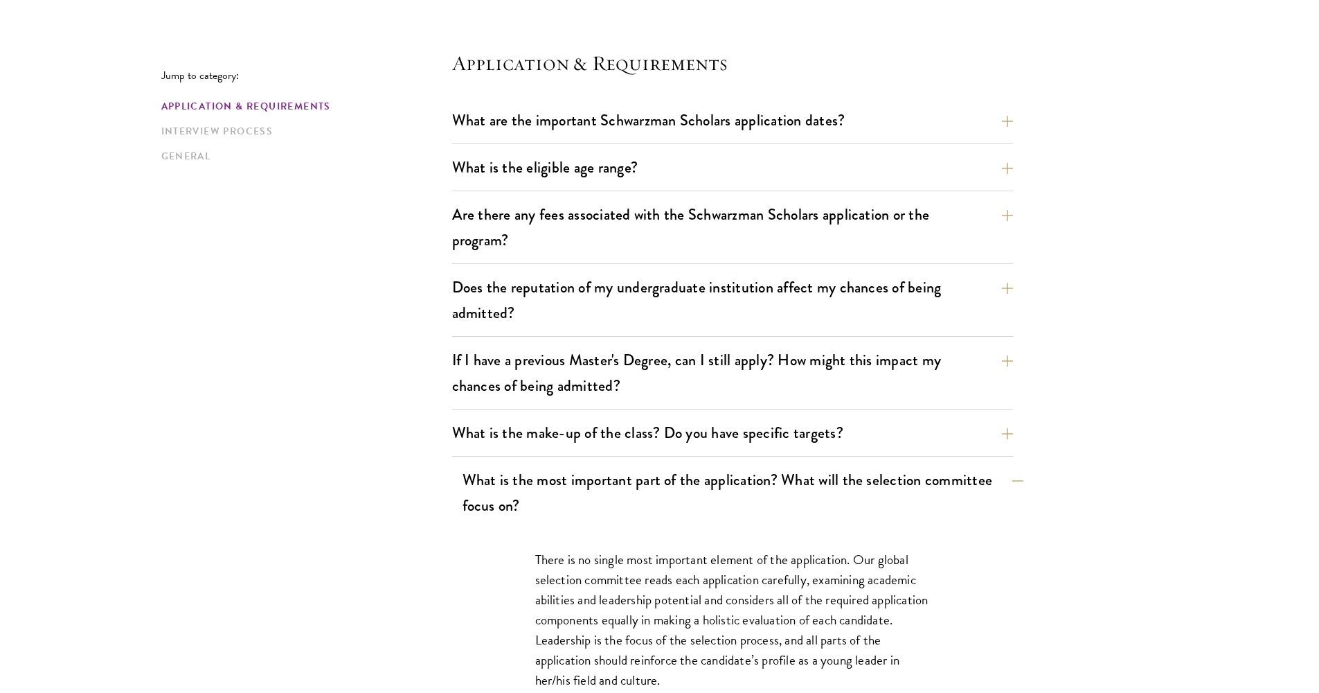
click at [727, 484] on button "What is the most important part of the application? What will the selection com…" at bounding box center [743, 492] width 561 height 57
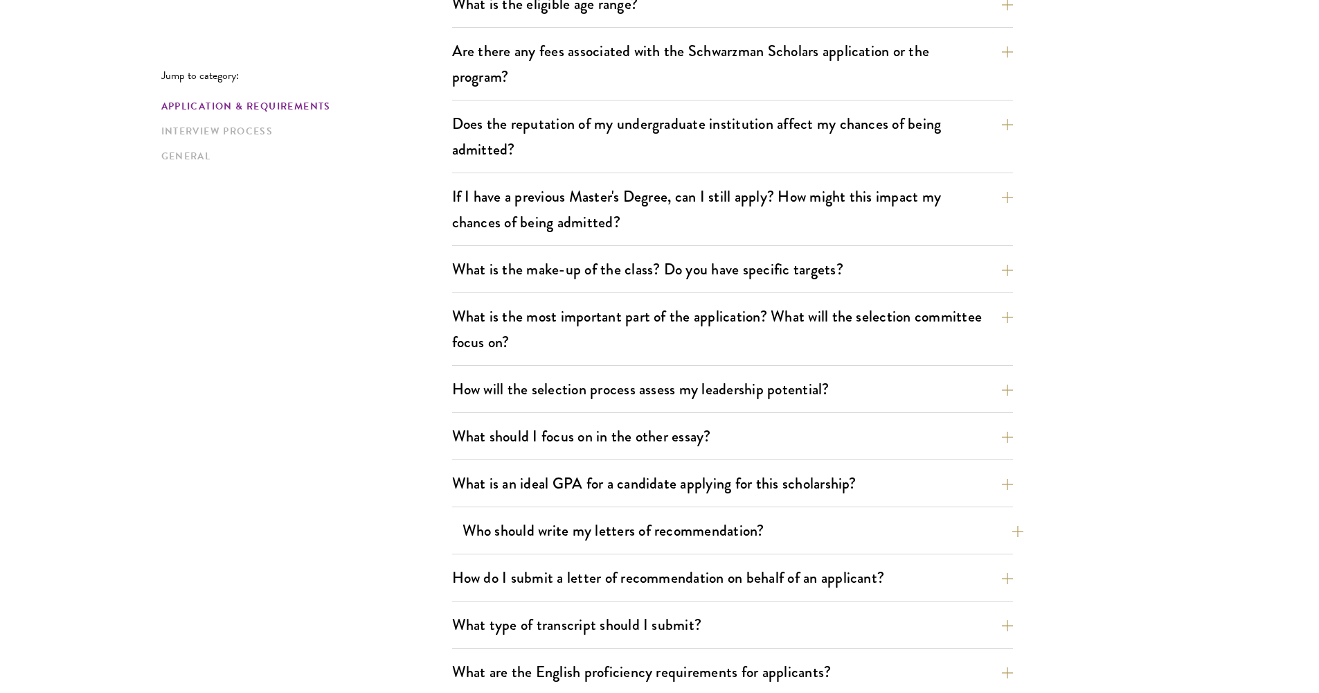
scroll to position [563, 0]
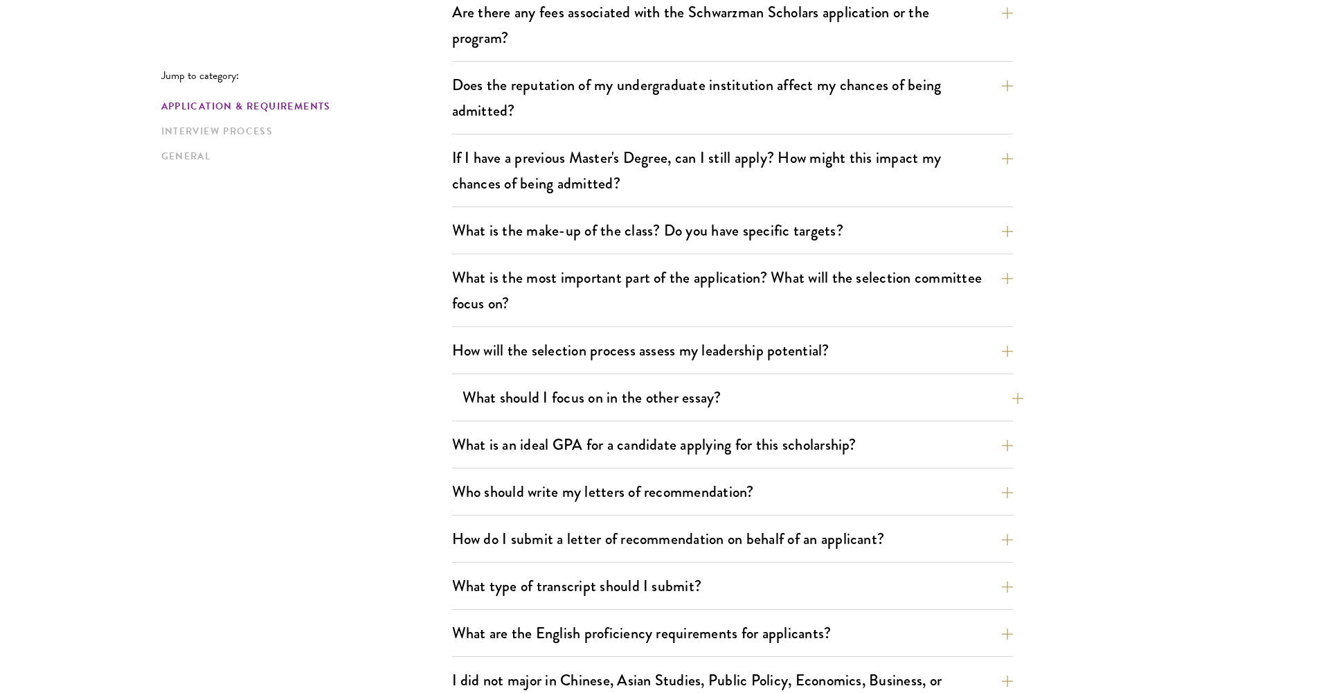
click at [743, 398] on button "What should I focus on in the other essay?" at bounding box center [743, 397] width 561 height 31
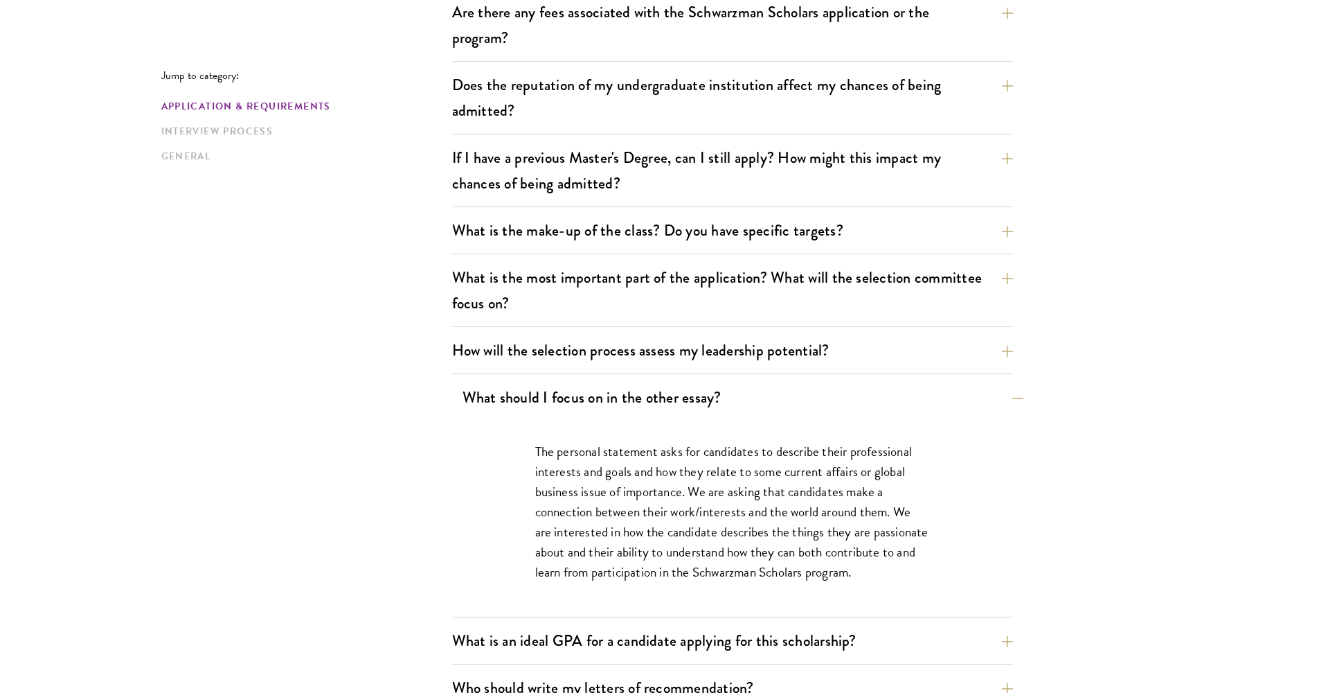
click at [743, 398] on button "What should I focus on in the other essay?" at bounding box center [743, 397] width 561 height 31
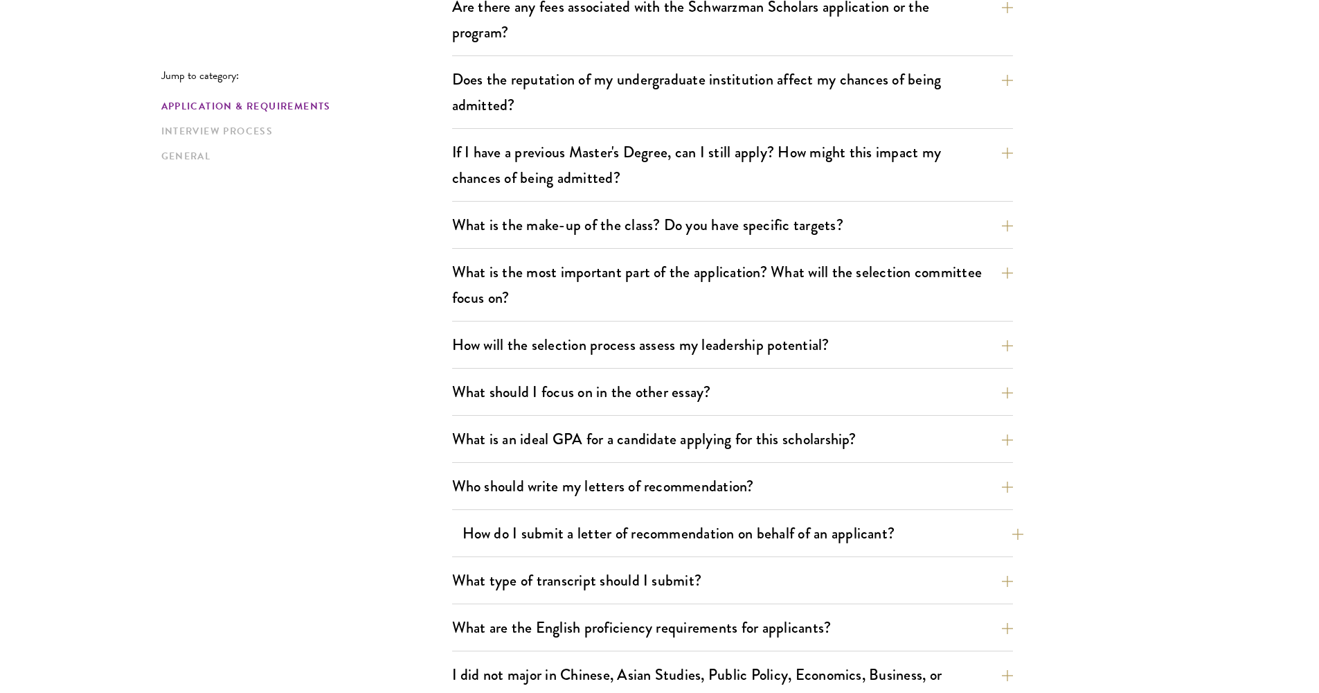
scroll to position [573, 0]
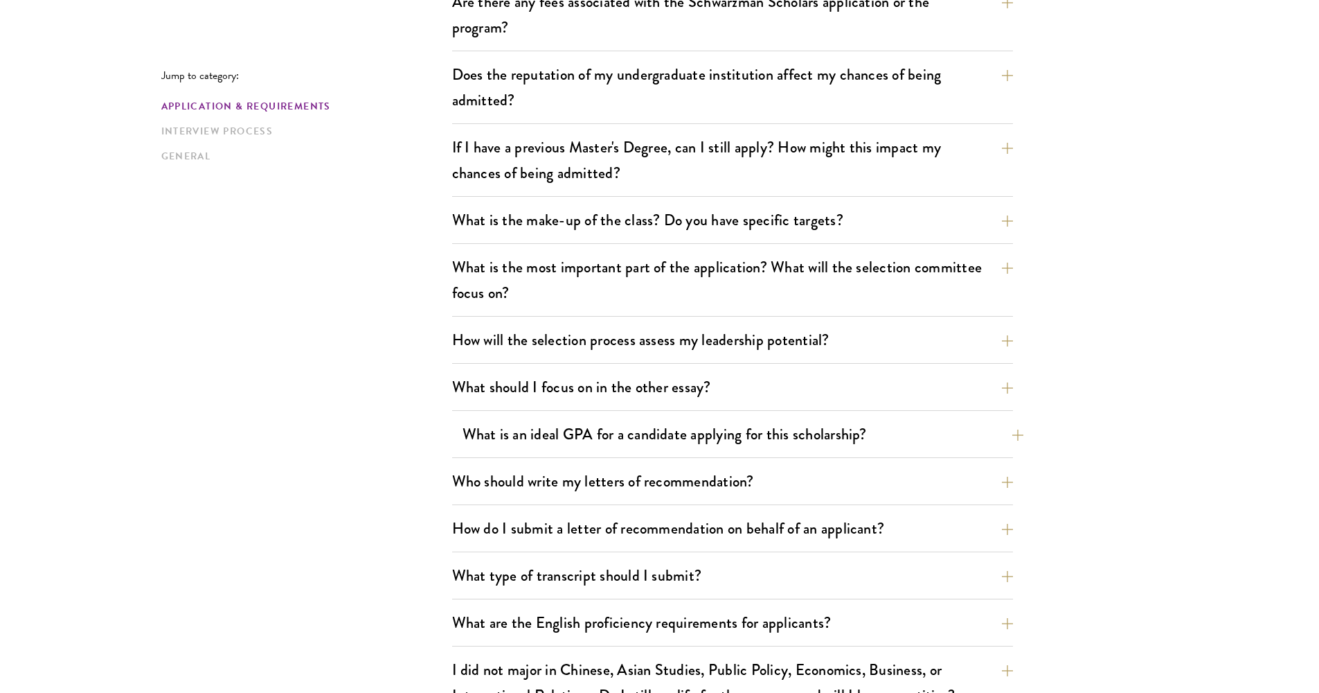
click at [786, 434] on button "What is an ideal GPA for a candidate applying for this scholarship?" at bounding box center [743, 433] width 561 height 31
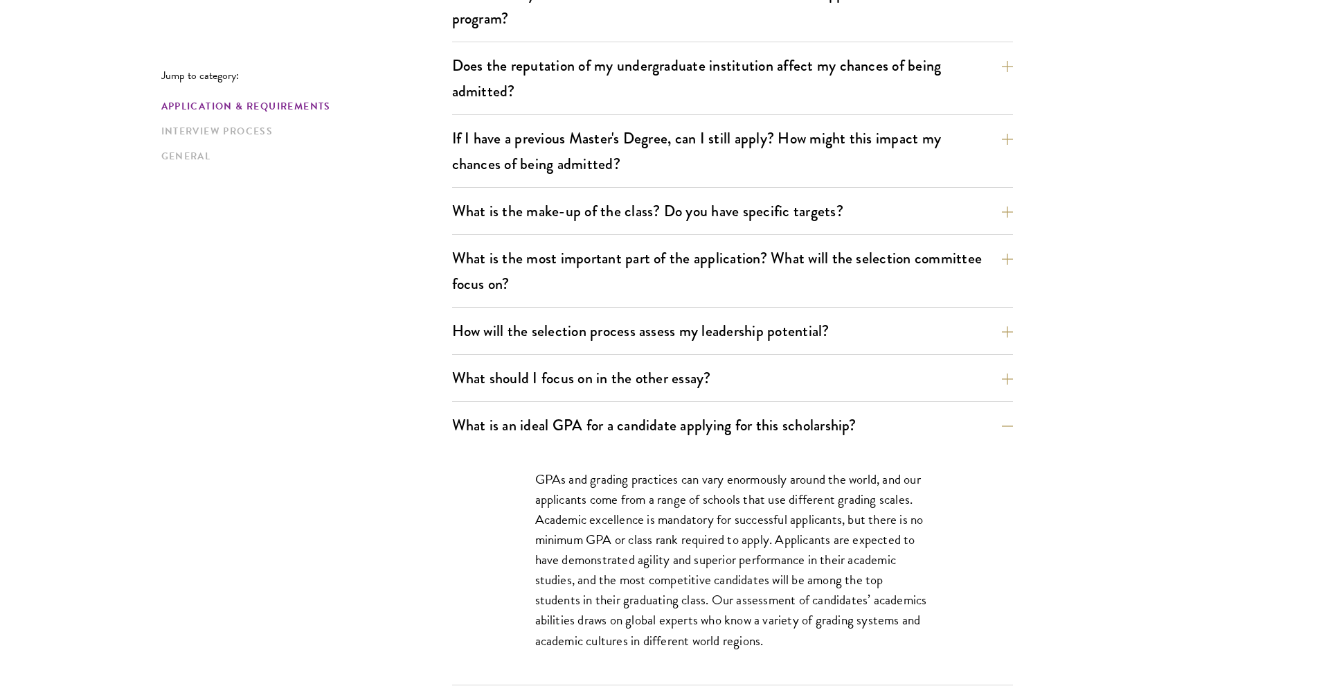
scroll to position [593, 0]
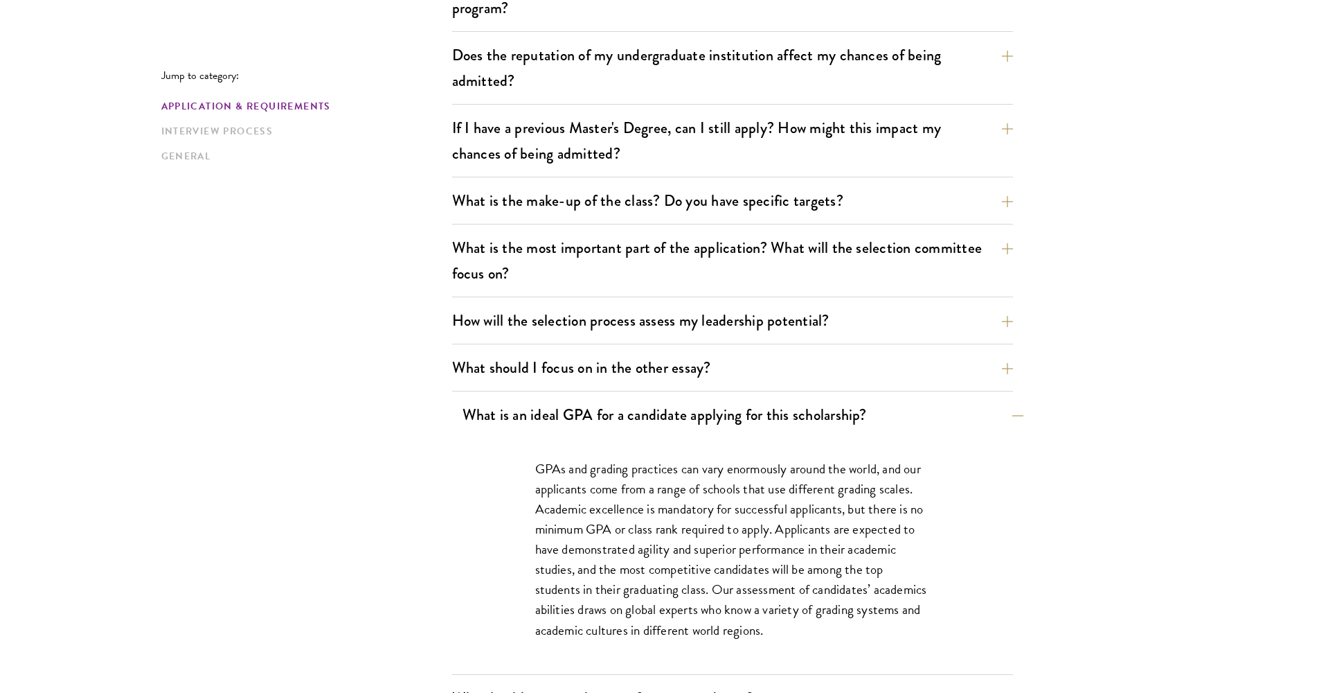
click at [775, 416] on button "What is an ideal GPA for a candidate applying for this scholarship?" at bounding box center [743, 414] width 561 height 31
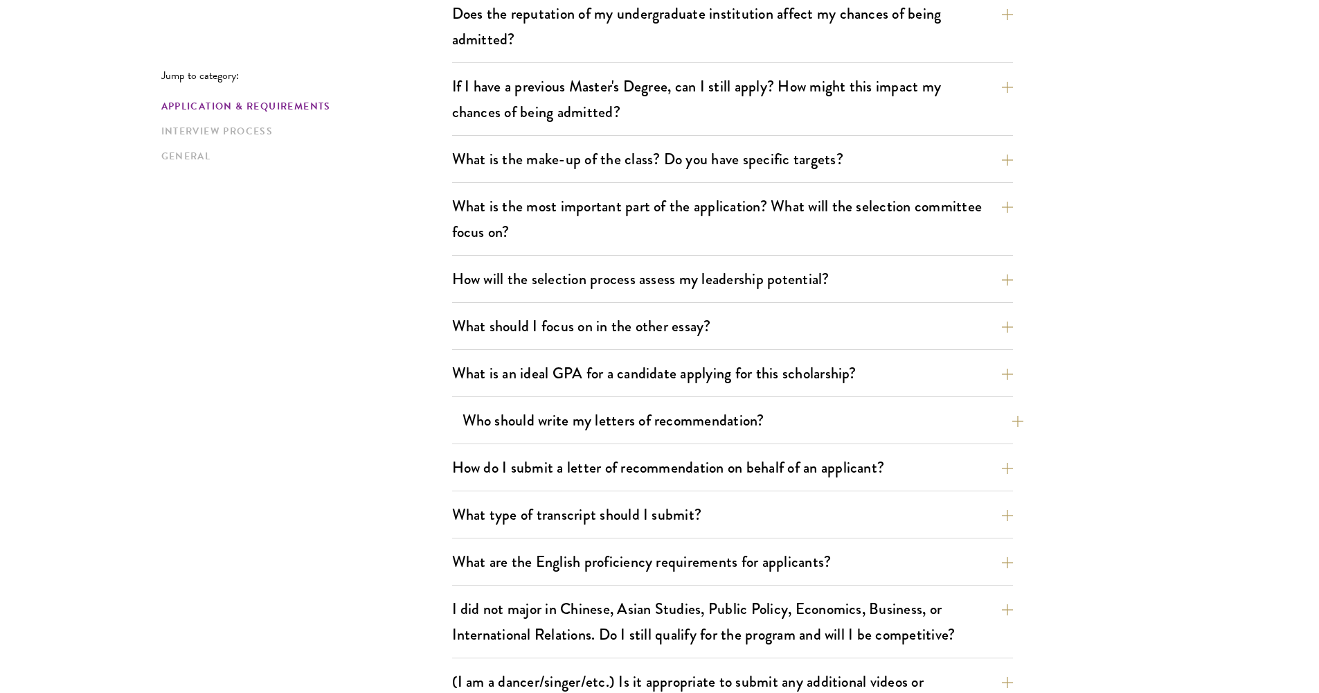
scroll to position [637, 0]
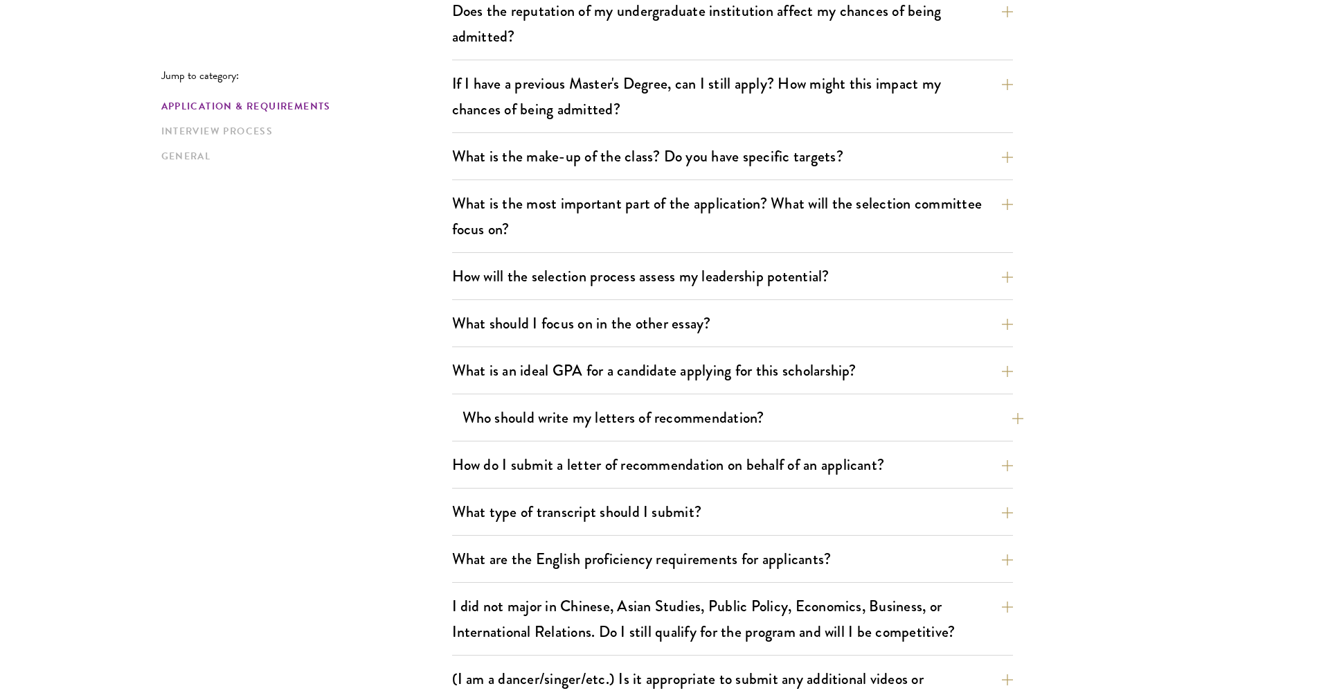
click at [775, 416] on button "Who should write my letters of recommendation?" at bounding box center [743, 417] width 561 height 31
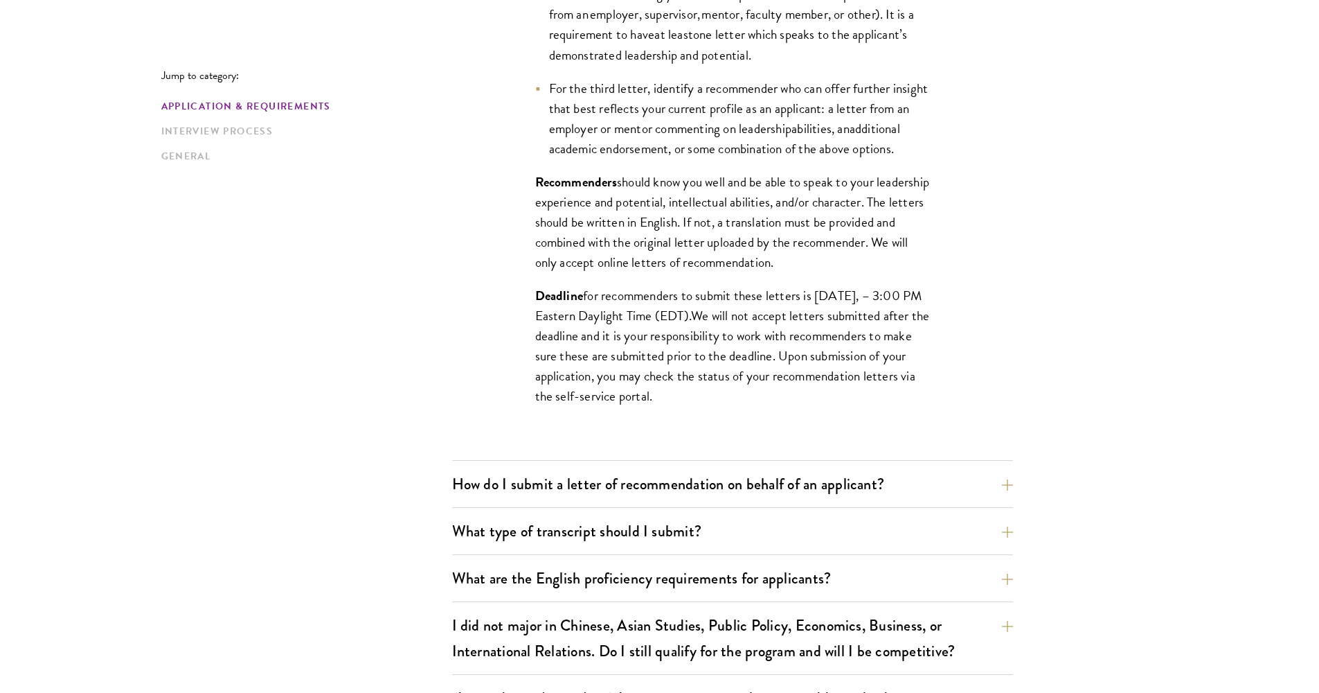
scroll to position [1337, 0]
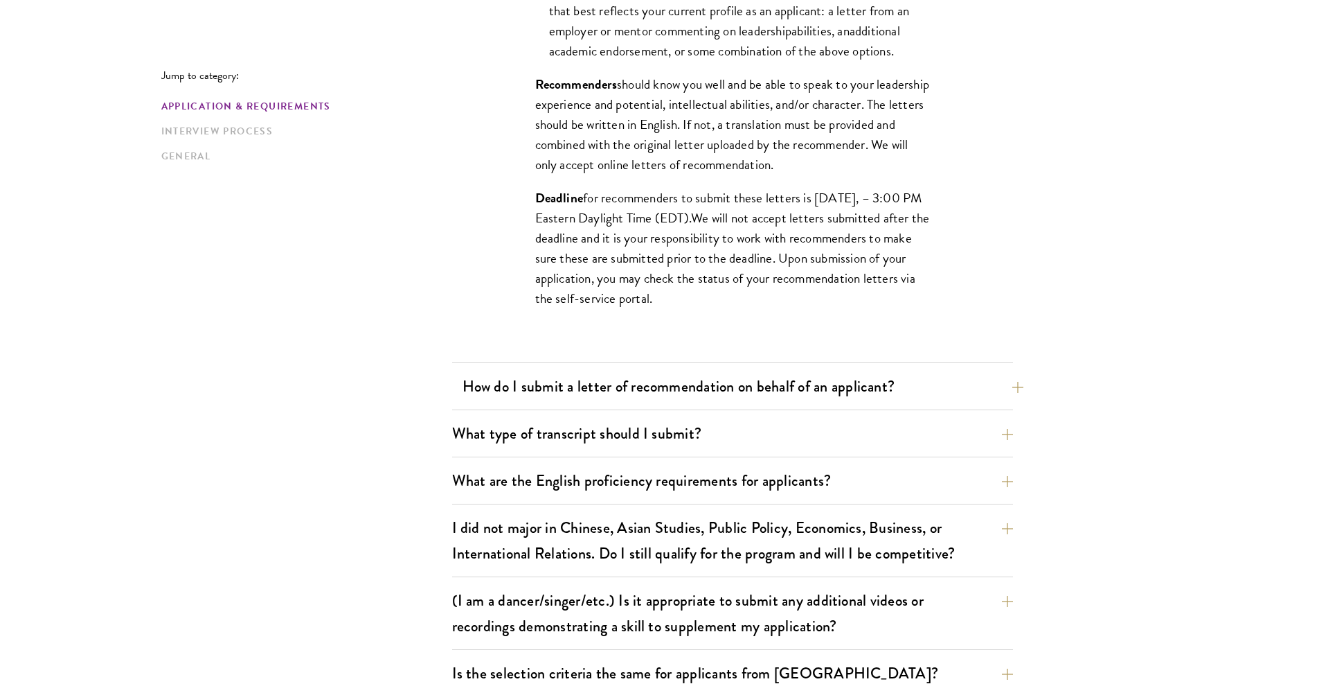
click at [823, 389] on button "How do I submit a letter of recommendation on behalf of an applicant?" at bounding box center [743, 386] width 561 height 31
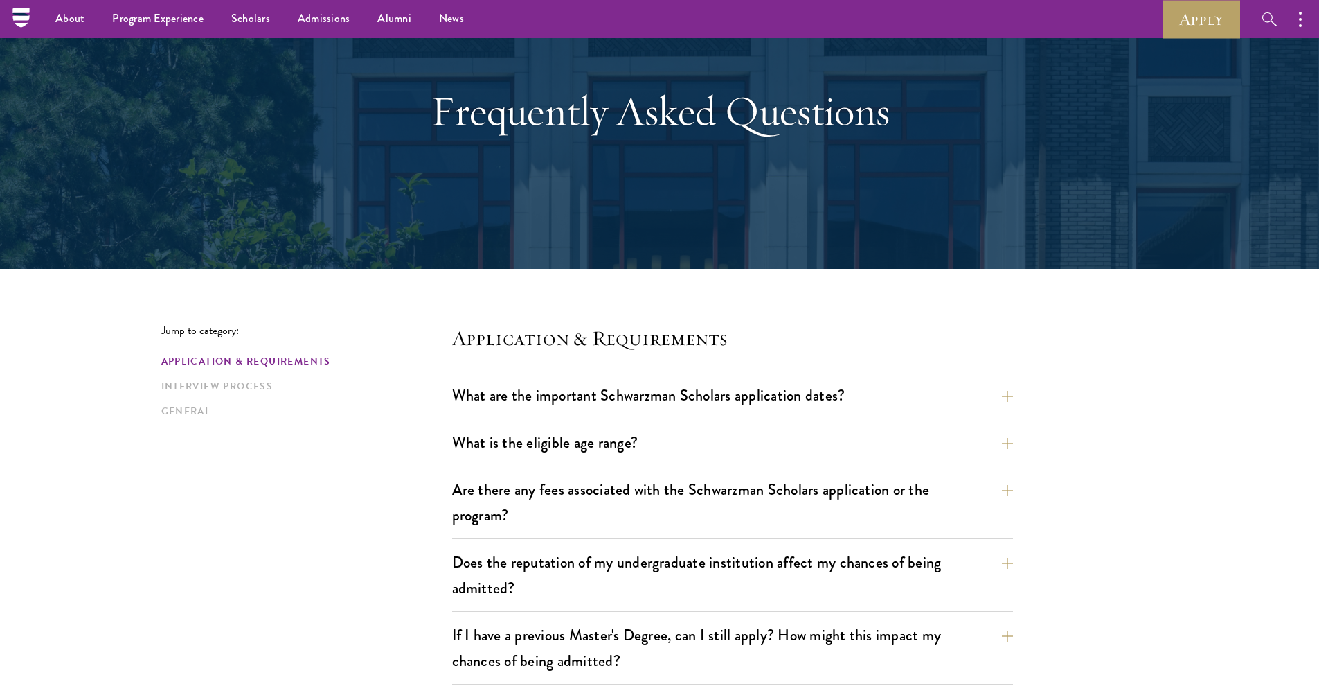
scroll to position [0, 0]
